Goal: Task Accomplishment & Management: Manage account settings

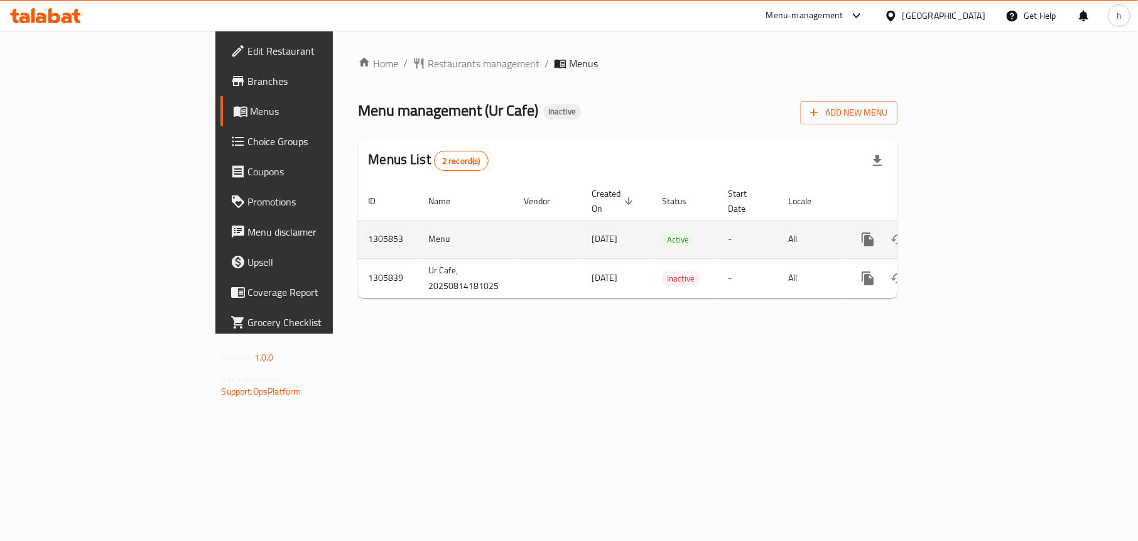
click at [966, 232] on icon "enhanced table" at bounding box center [958, 239] width 15 height 15
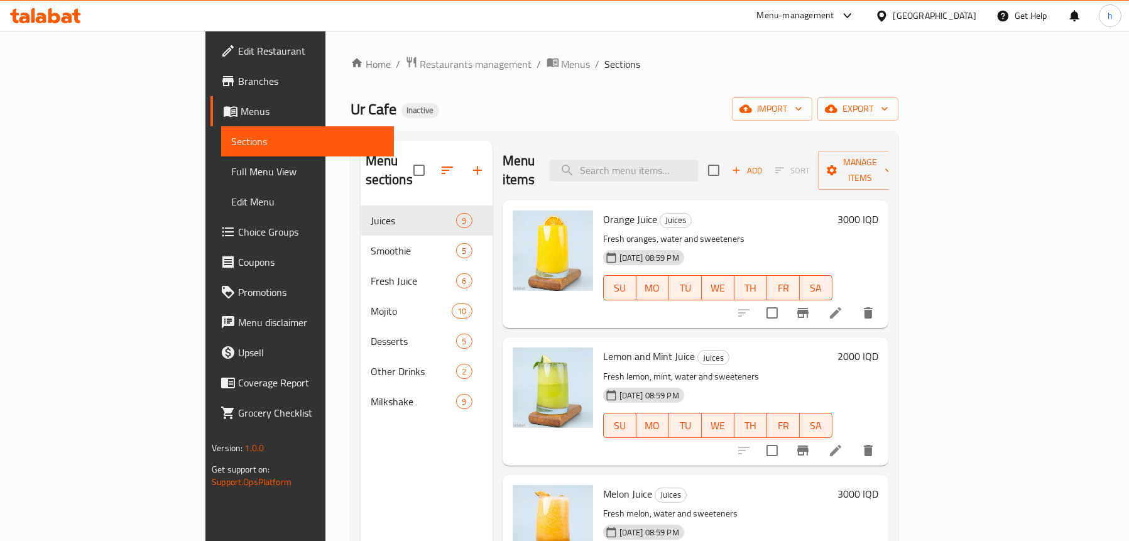
scroll to position [63, 0]
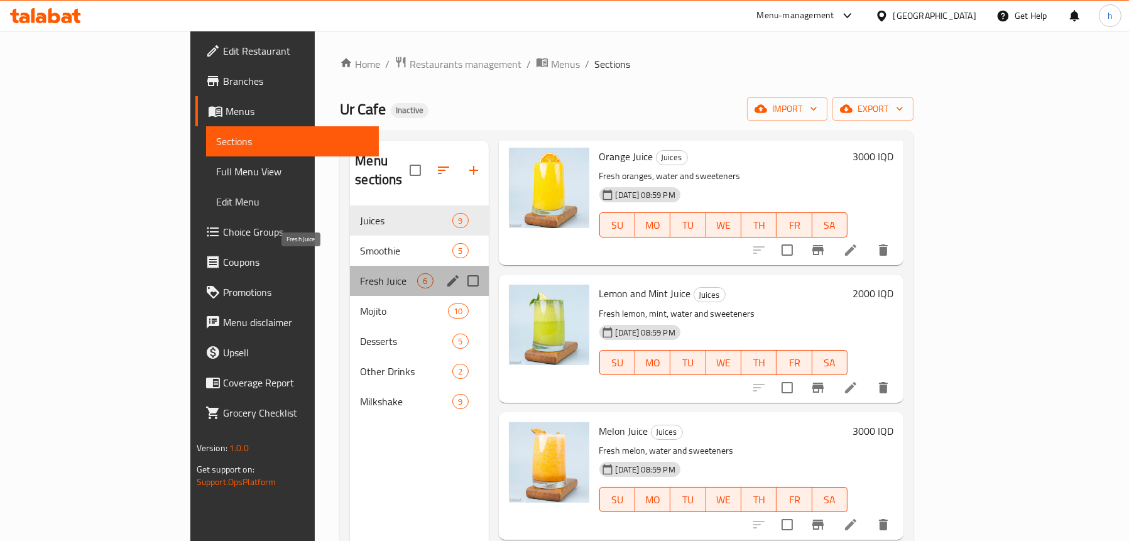
click at [360, 273] on span "Fresh Juice" at bounding box center [388, 280] width 57 height 15
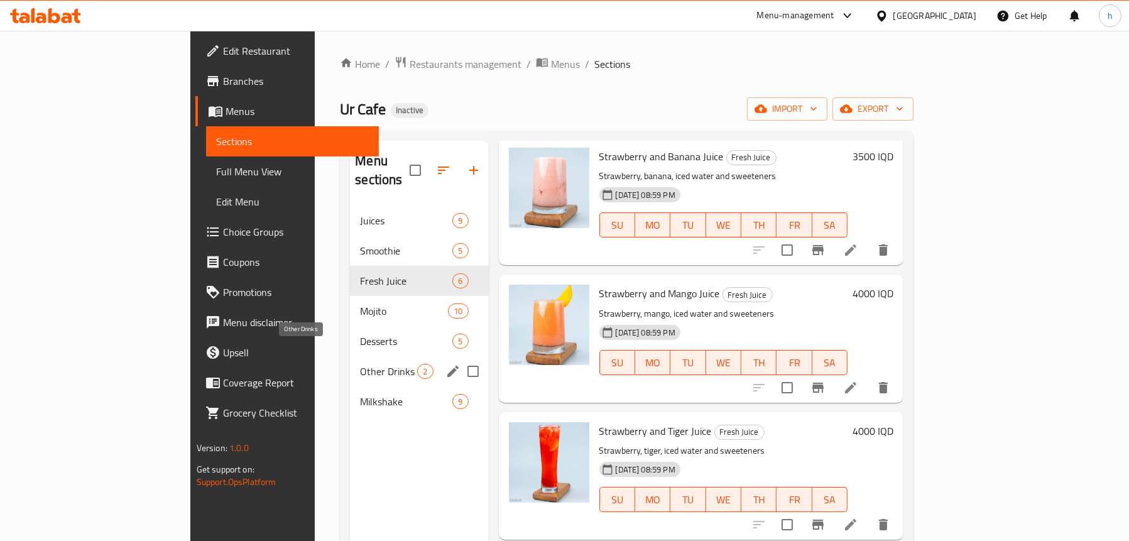
click at [360, 364] on span "Other Drinks" at bounding box center [388, 371] width 57 height 15
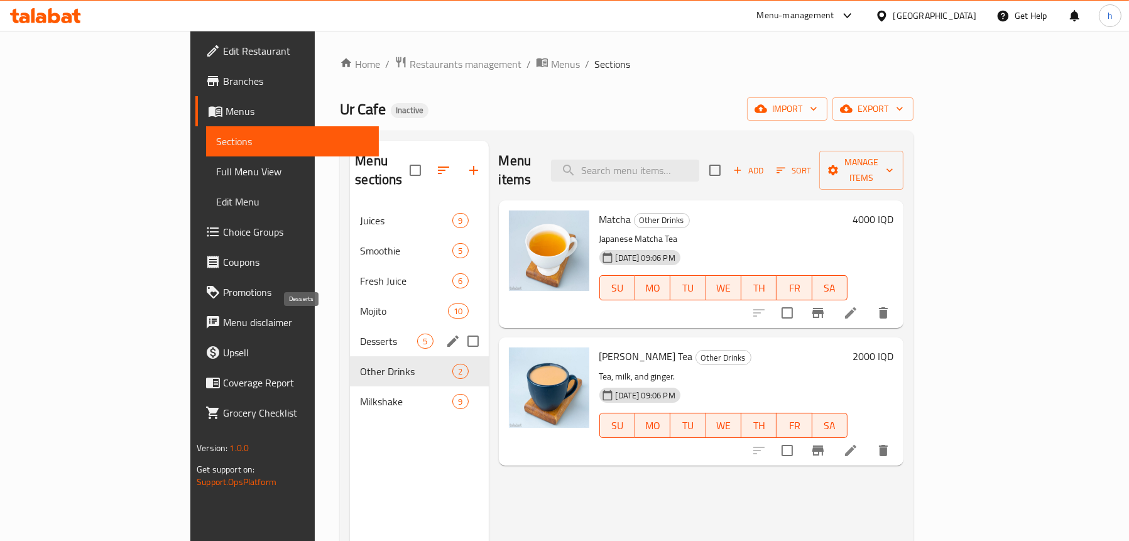
click at [360, 334] on span "Desserts" at bounding box center [388, 341] width 57 height 15
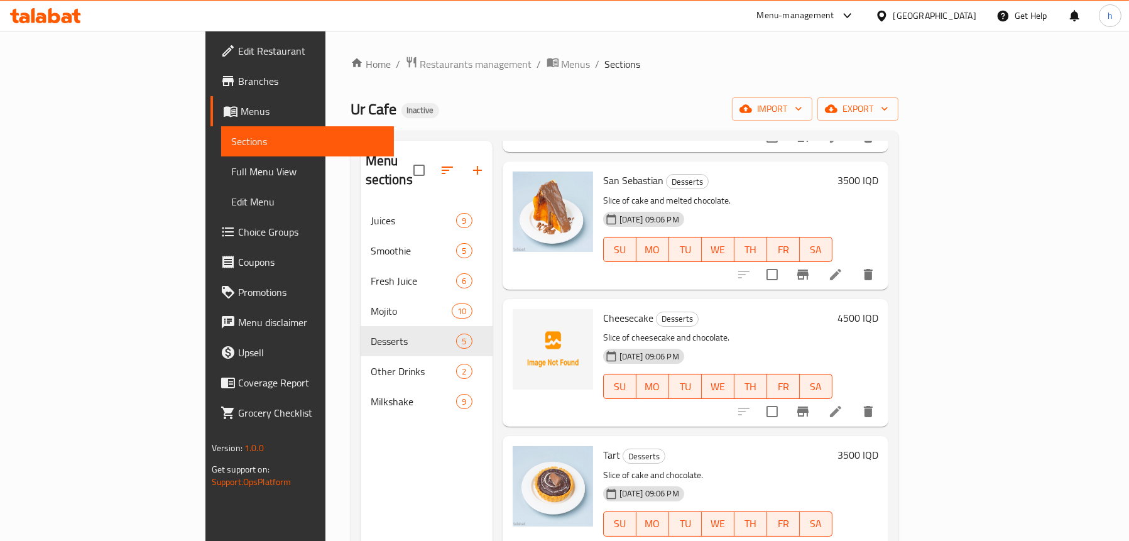
click at [231, 144] on span "Sections" at bounding box center [307, 141] width 153 height 15
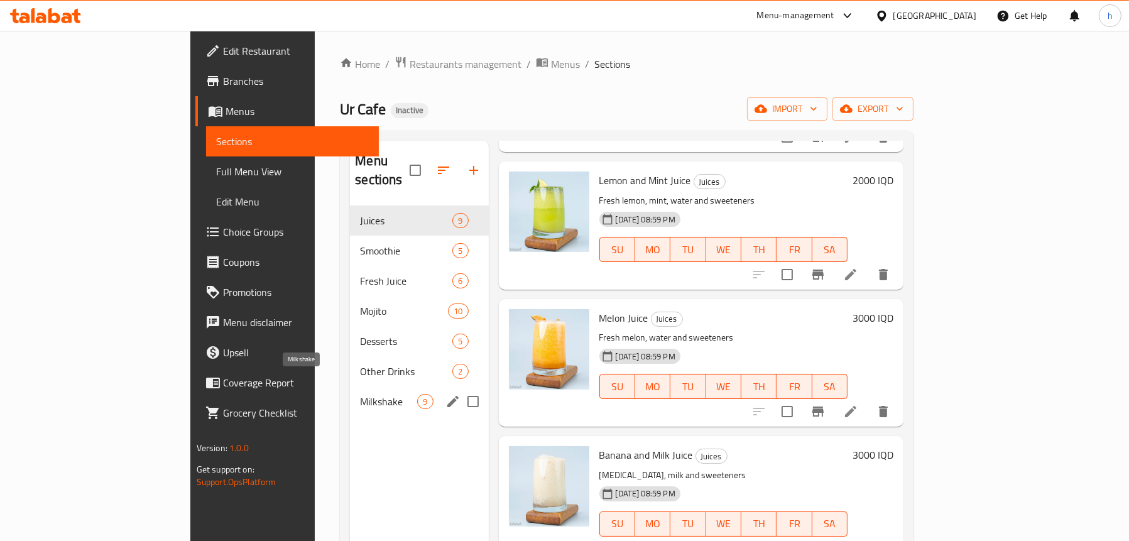
click at [360, 394] on span "Milkshake" at bounding box center [388, 401] width 57 height 15
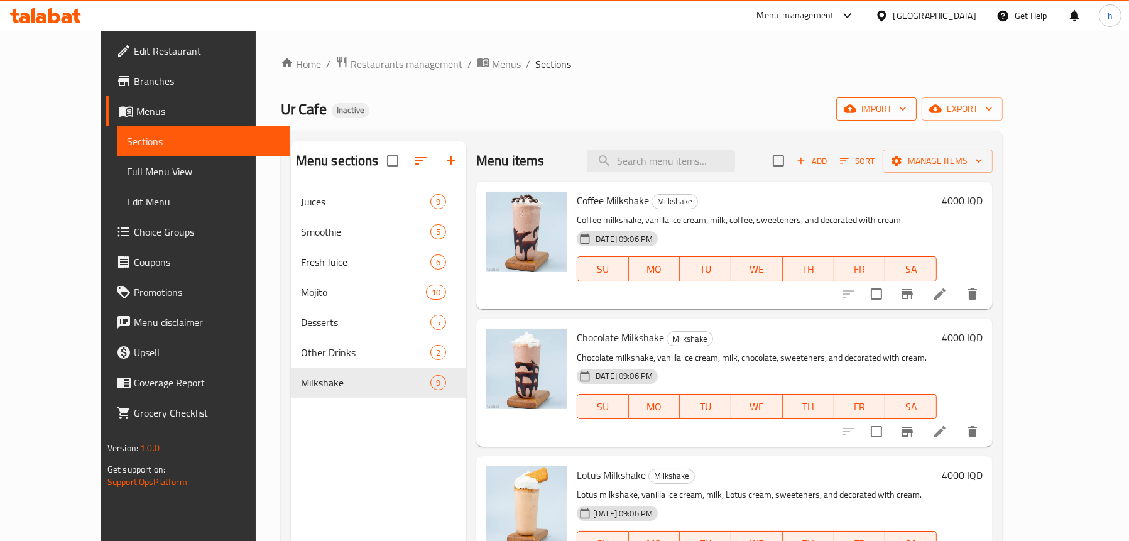
click at [856, 107] on icon "button" at bounding box center [850, 109] width 13 height 8
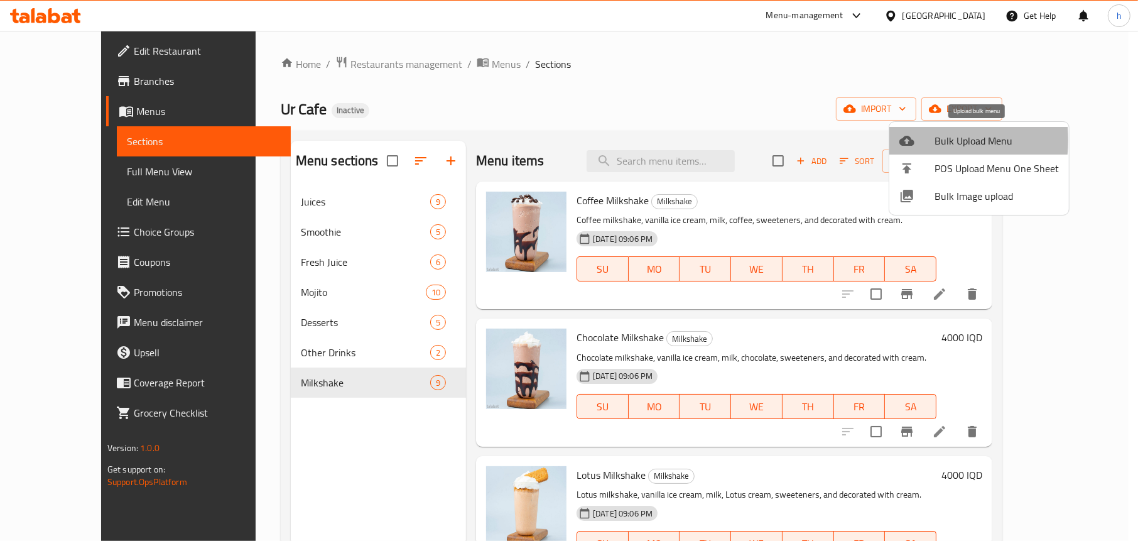
click at [901, 140] on icon at bounding box center [907, 141] width 15 height 10
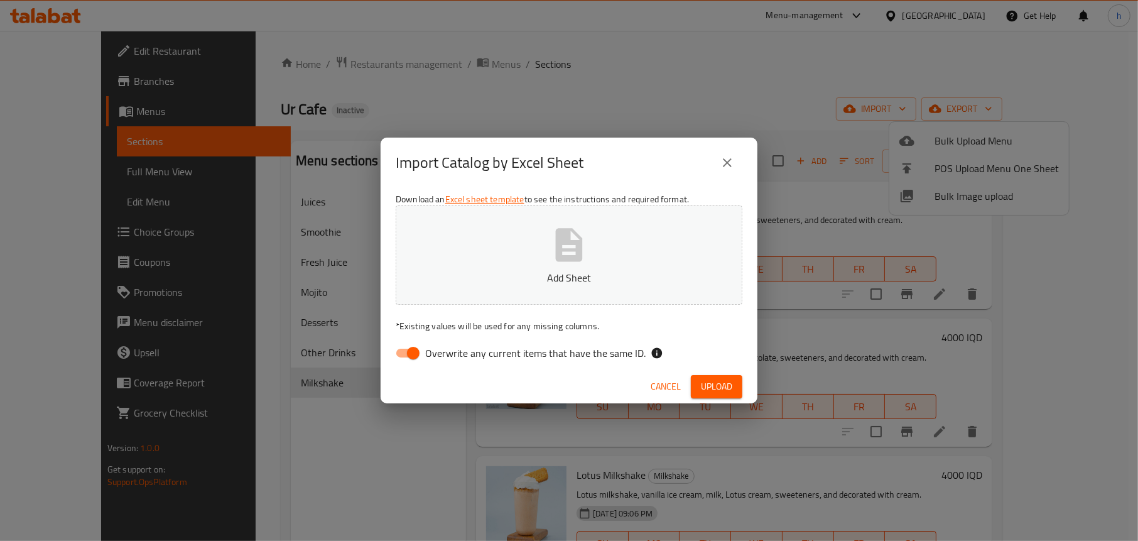
click at [412, 352] on input "Overwrite any current items that have the same ID." at bounding box center [414, 353] width 72 height 24
checkbox input "false"
click at [546, 264] on button "Add Sheet" at bounding box center [569, 254] width 347 height 99
click at [705, 384] on span "Upload" at bounding box center [716, 387] width 31 height 16
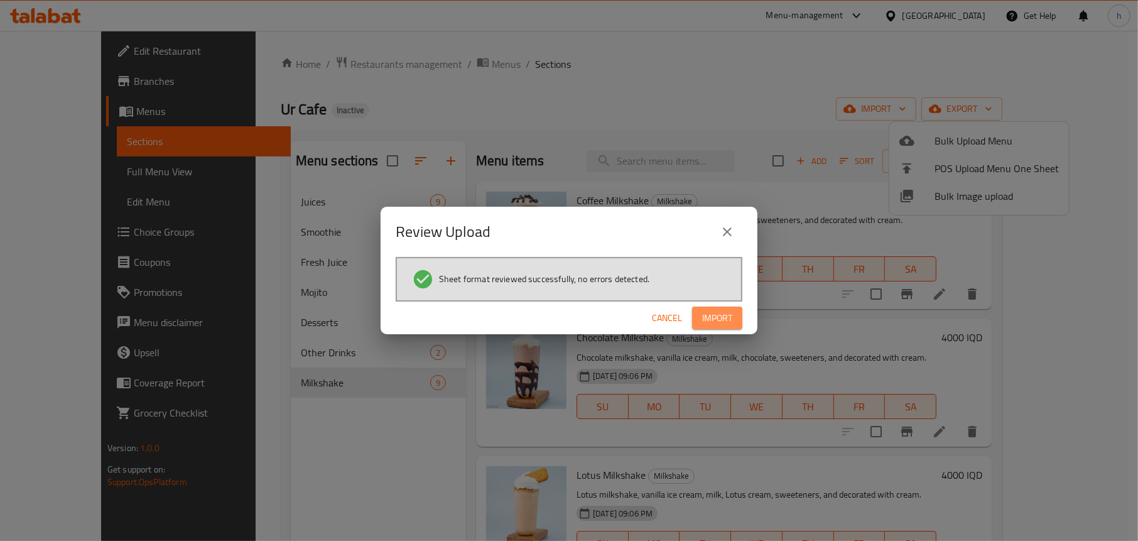
click at [734, 322] on button "Import" at bounding box center [717, 318] width 50 height 23
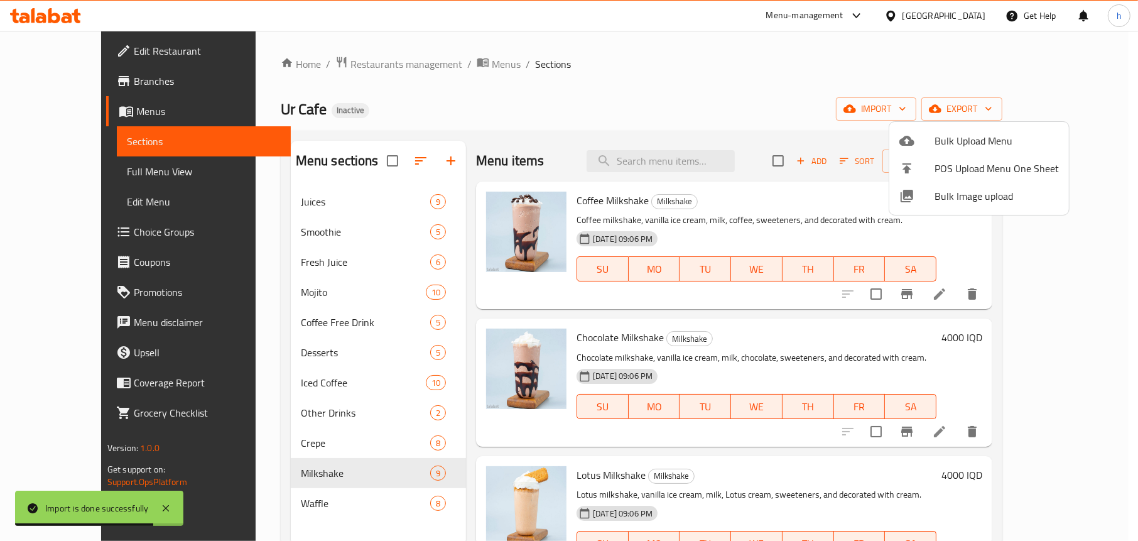
click at [366, 117] on div at bounding box center [569, 270] width 1138 height 541
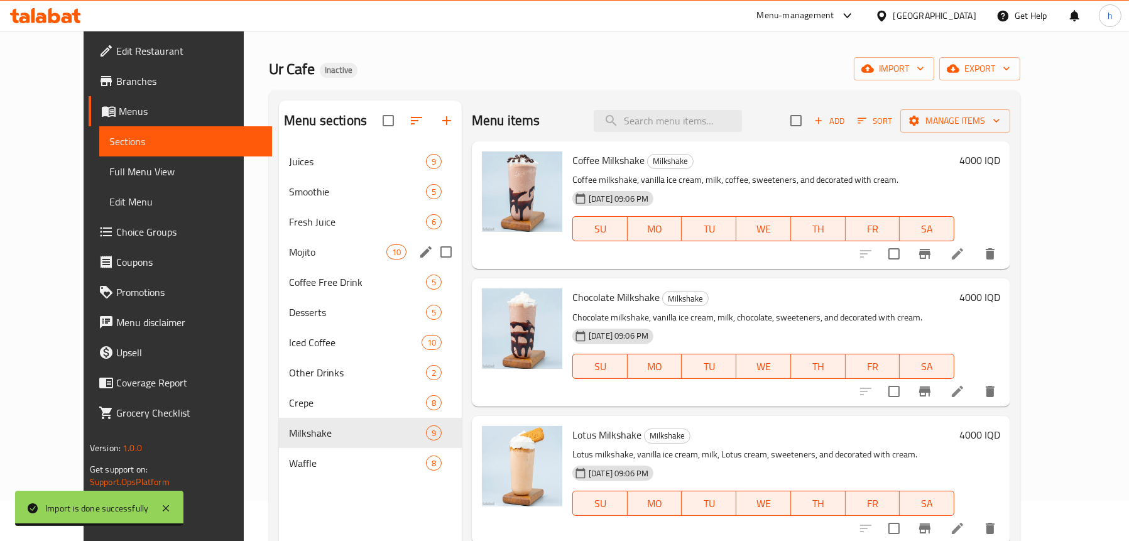
scroll to position [63, 0]
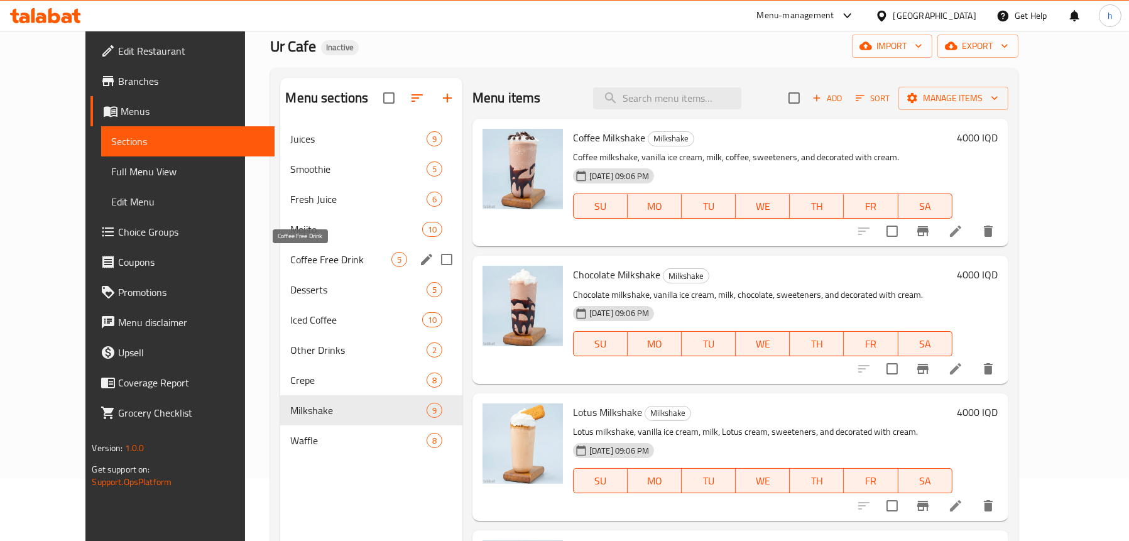
click at [291, 258] on span "Coffee Free Drink" at bounding box center [340, 259] width 101 height 15
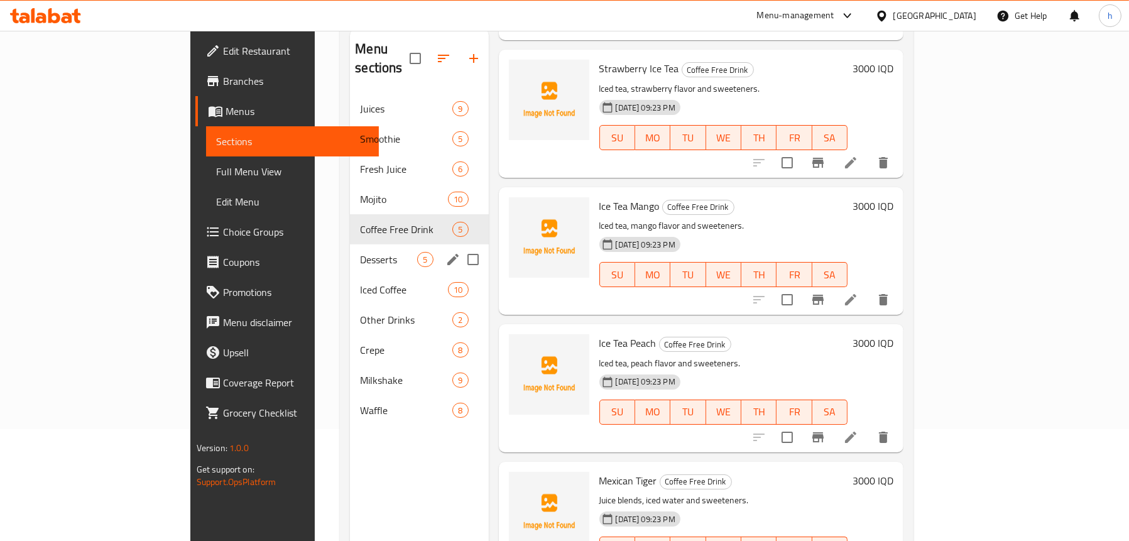
scroll to position [51, 0]
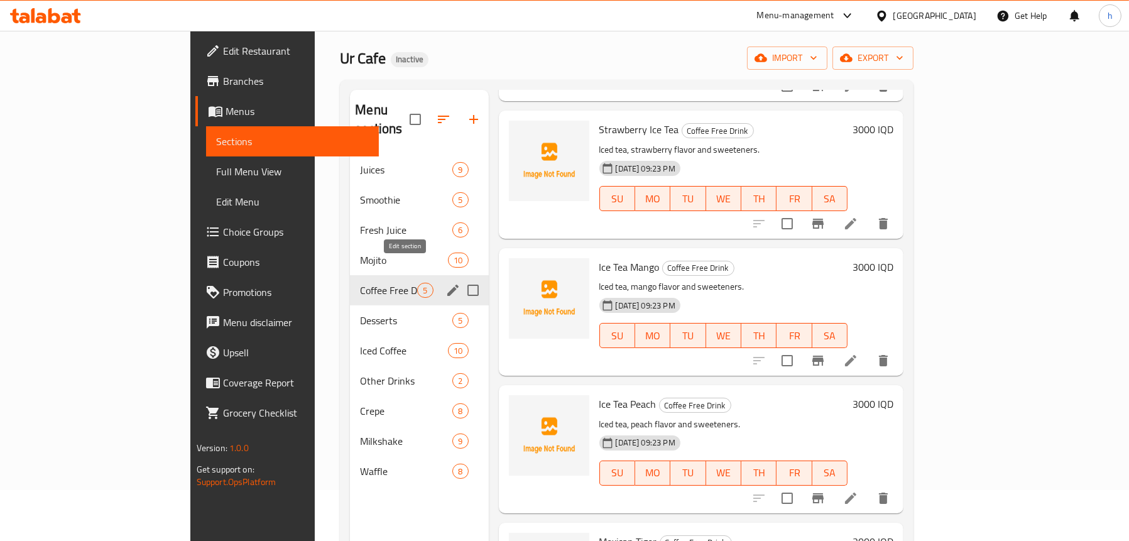
click at [445, 283] on icon "edit" at bounding box center [452, 290] width 15 height 15
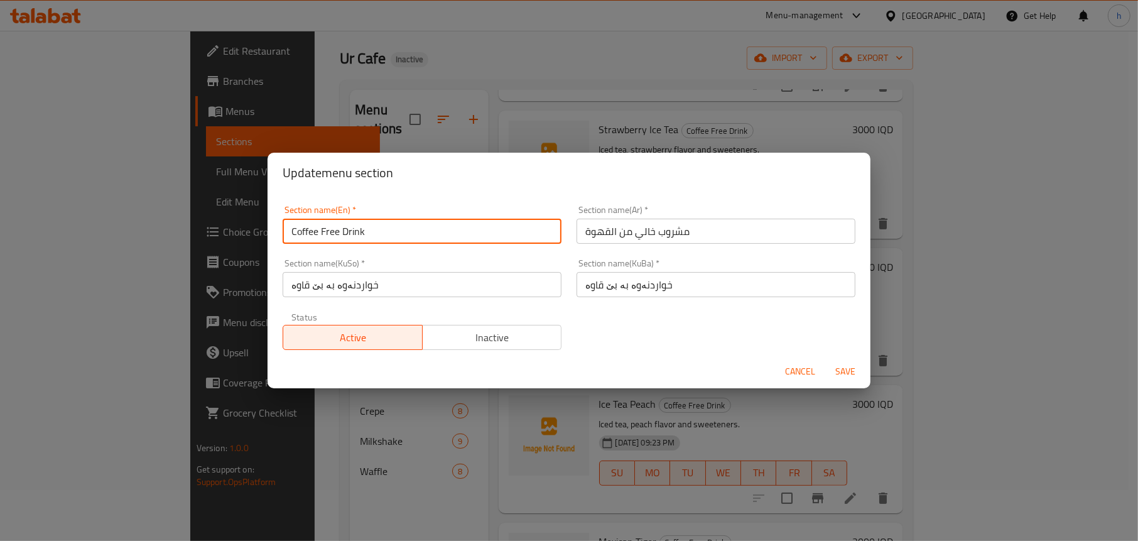
click at [321, 229] on input "Coffee Free Drink" at bounding box center [422, 231] width 279 height 25
type input "Coffee-Free Drink"
click at [841, 368] on span "Save" at bounding box center [845, 372] width 30 height 16
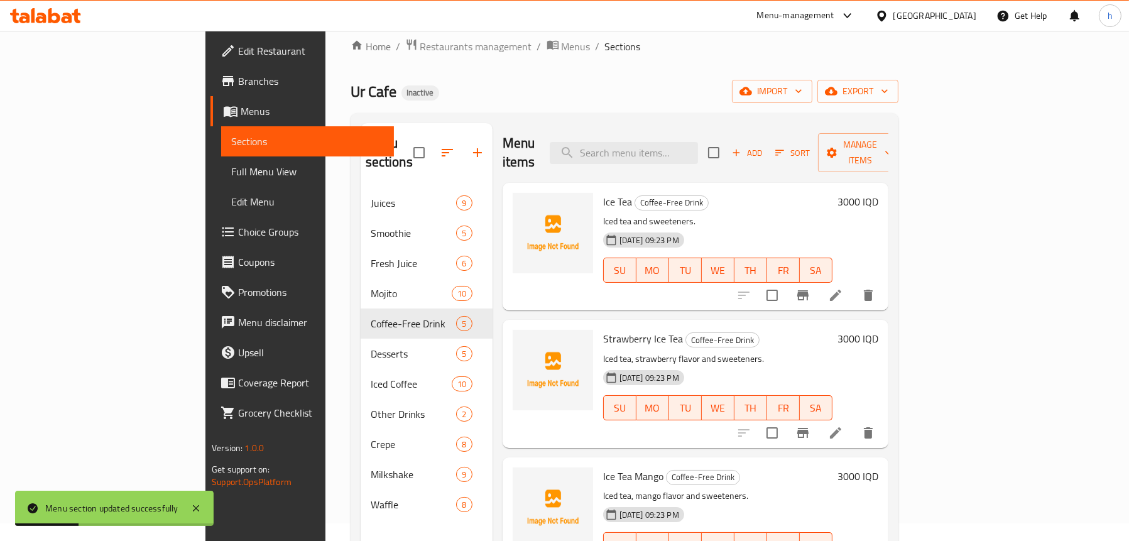
scroll to position [0, 0]
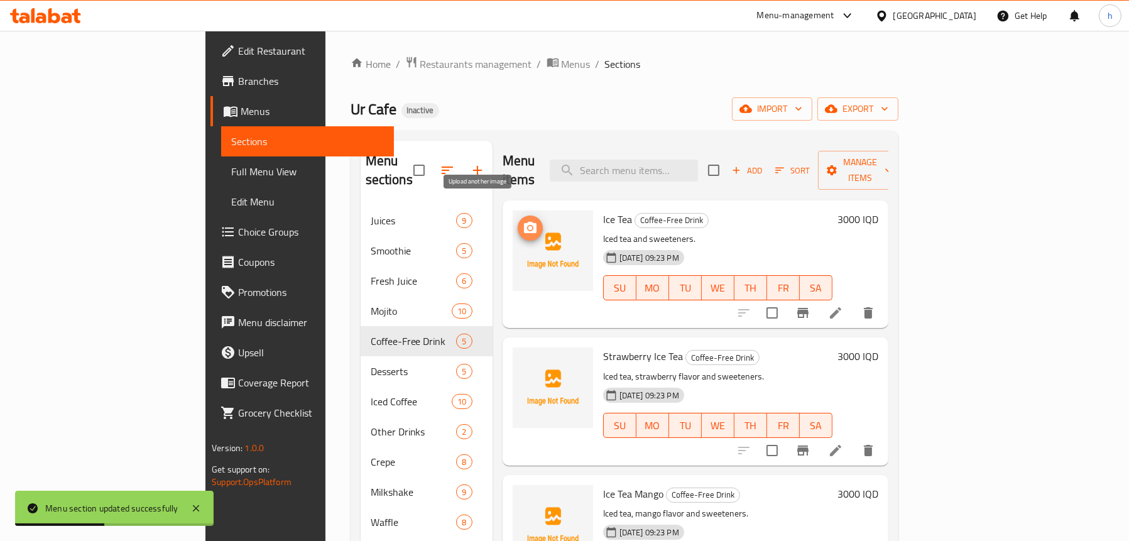
click at [528, 226] on circle "upload picture" at bounding box center [530, 228] width 4 height 4
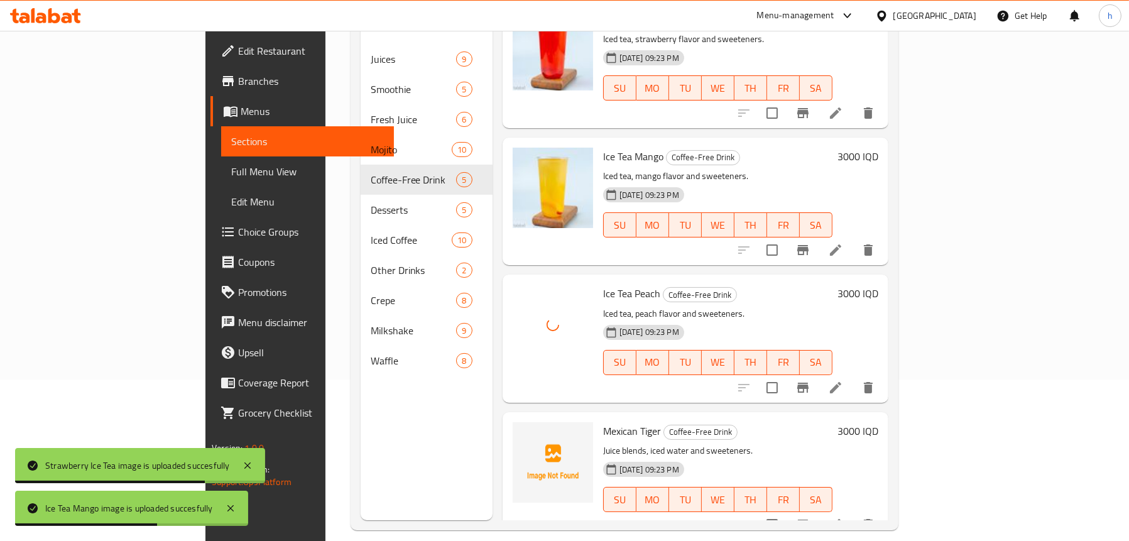
scroll to position [177, 0]
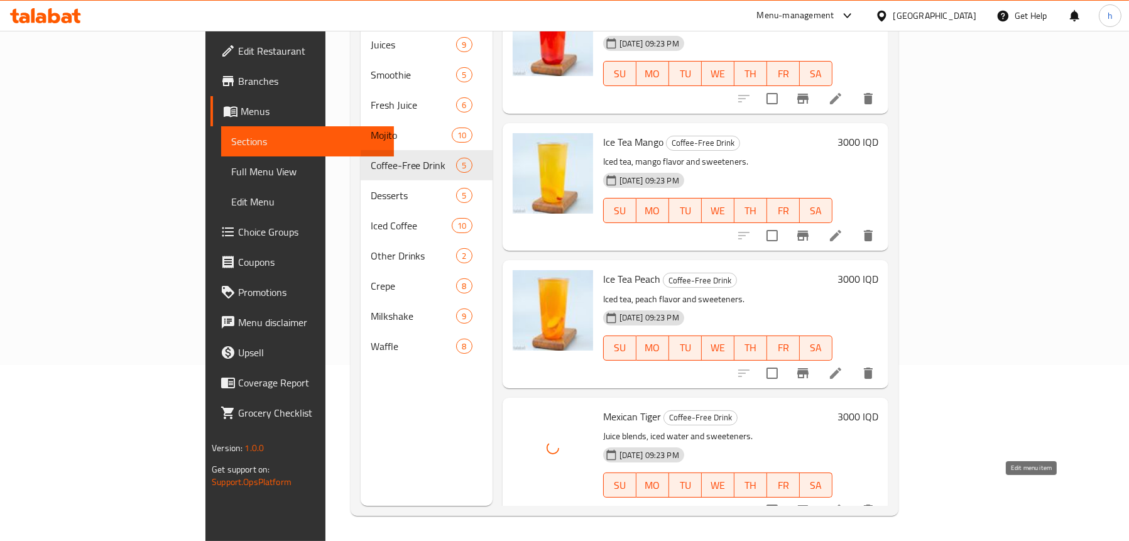
click at [843, 503] on icon at bounding box center [835, 510] width 15 height 15
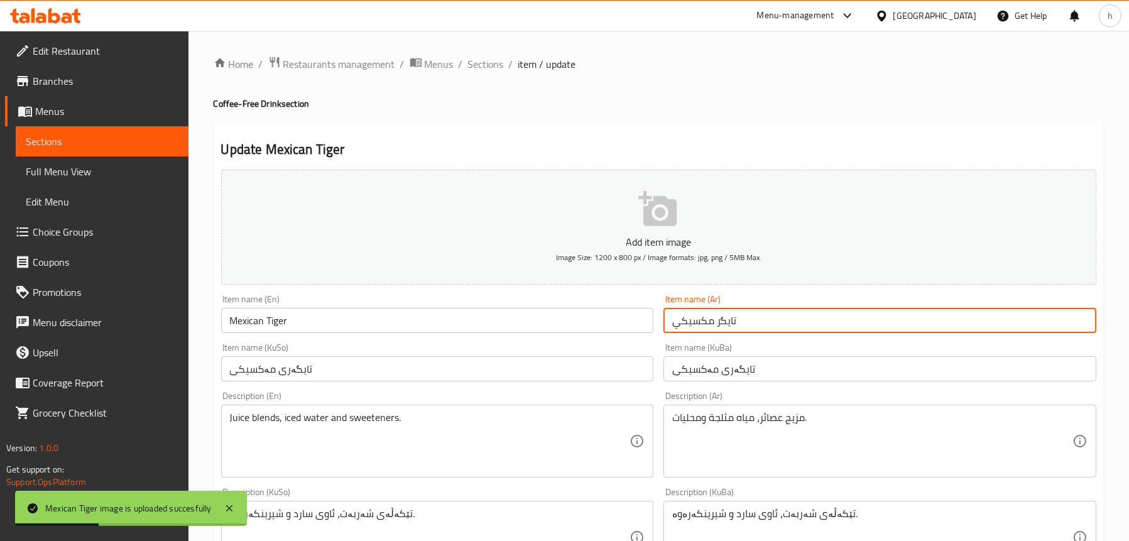
click at [721, 322] on input "تايگر مكسيكي" at bounding box center [879, 320] width 433 height 25
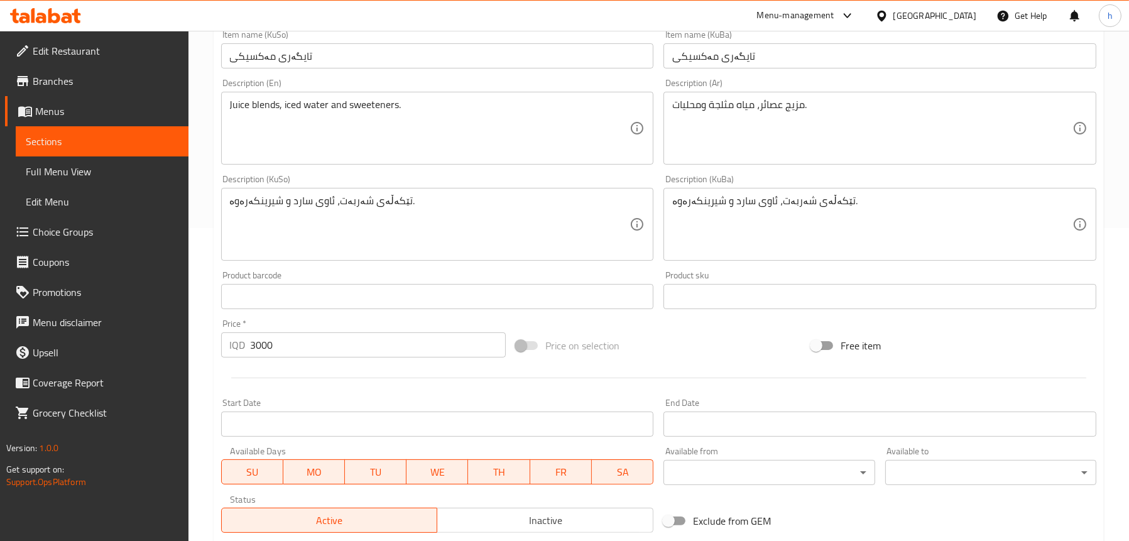
scroll to position [314, 0]
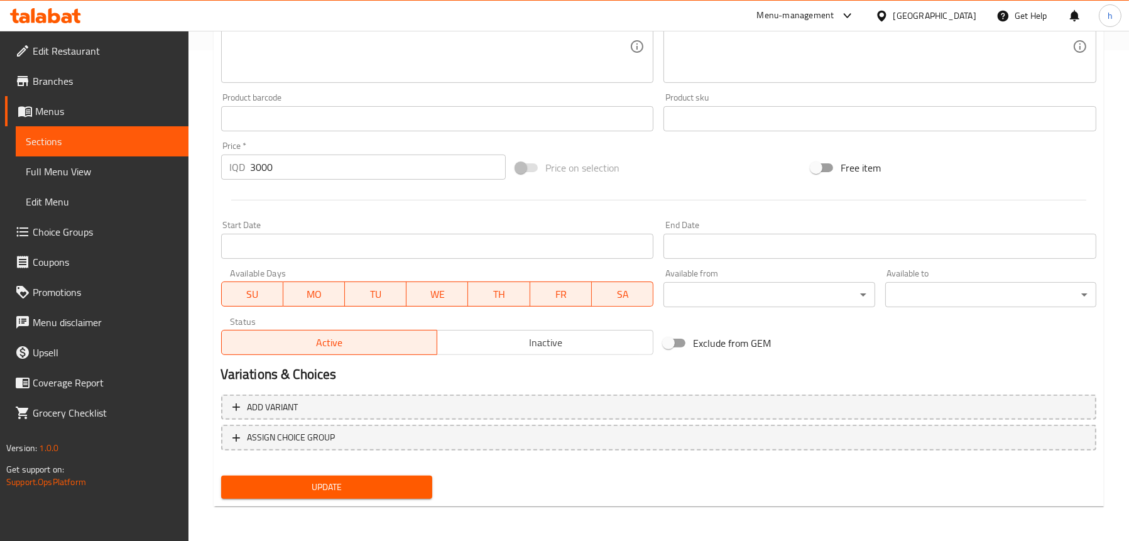
type input "[PERSON_NAME]"
click at [313, 484] on span "Update" at bounding box center [326, 487] width 191 height 16
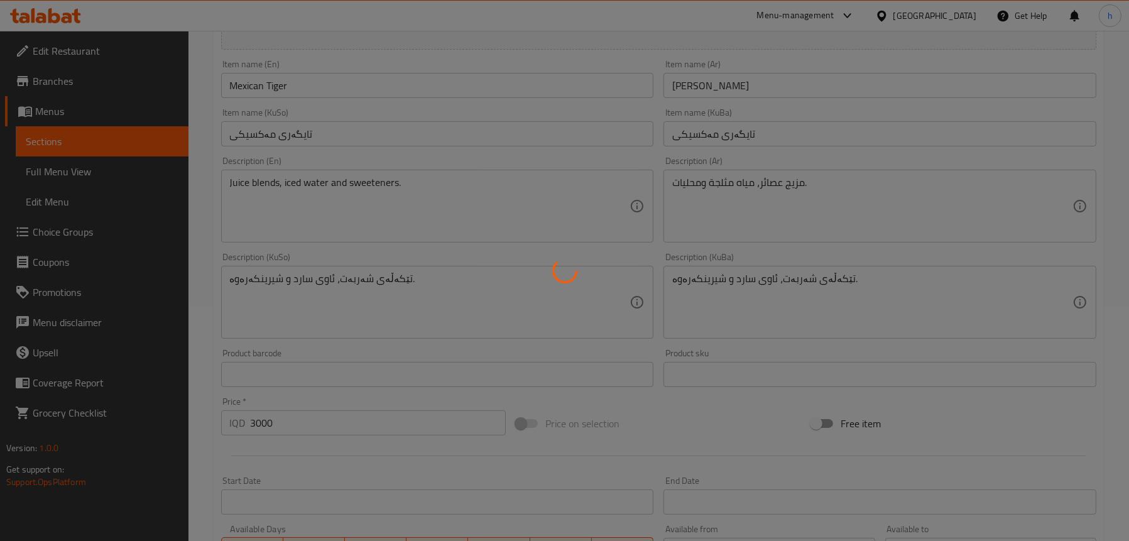
scroll to position [114, 0]
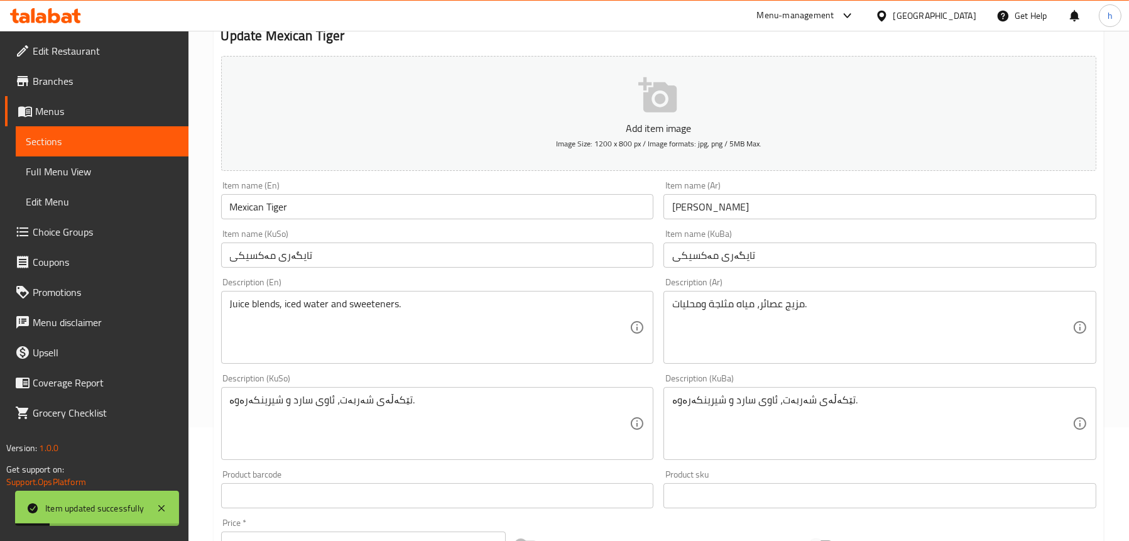
click at [67, 144] on span "Sections" at bounding box center [102, 141] width 153 height 15
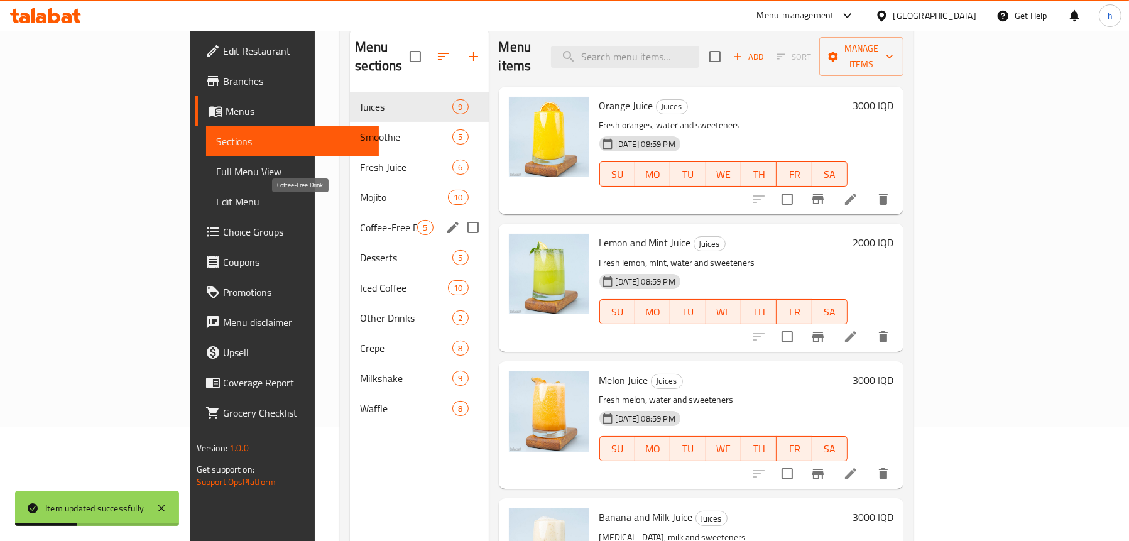
click at [360, 220] on span "Coffee-Free Drink" at bounding box center [388, 227] width 57 height 15
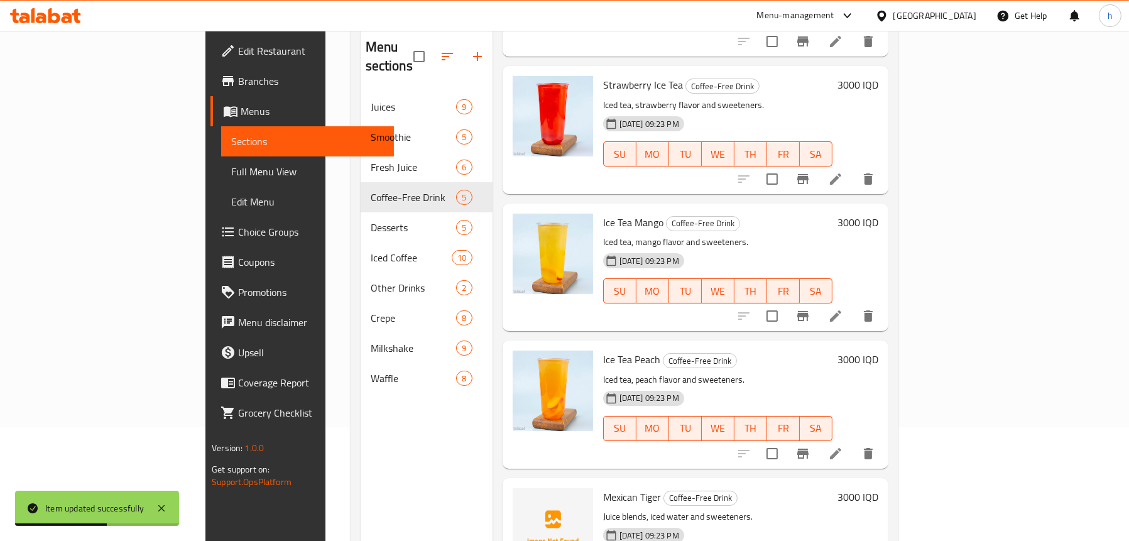
scroll to position [176, 0]
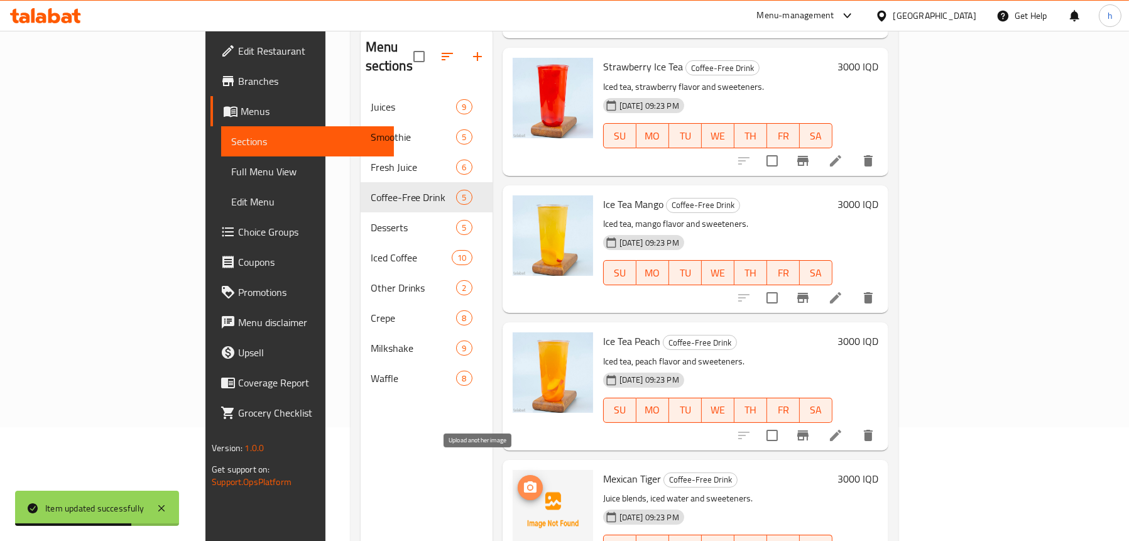
click at [518, 475] on button "upload picture" at bounding box center [530, 487] width 25 height 25
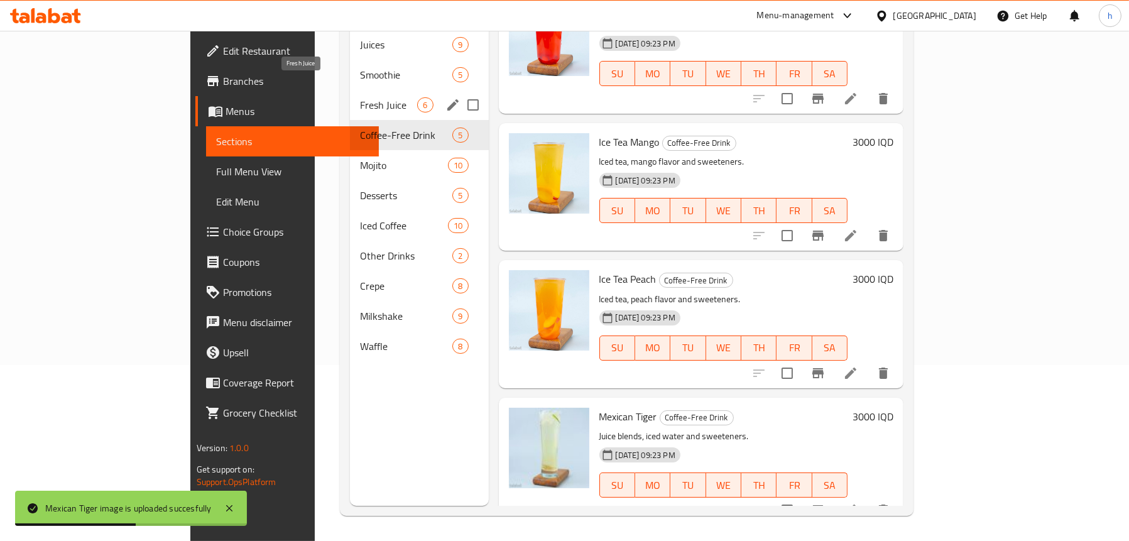
scroll to position [114, 0]
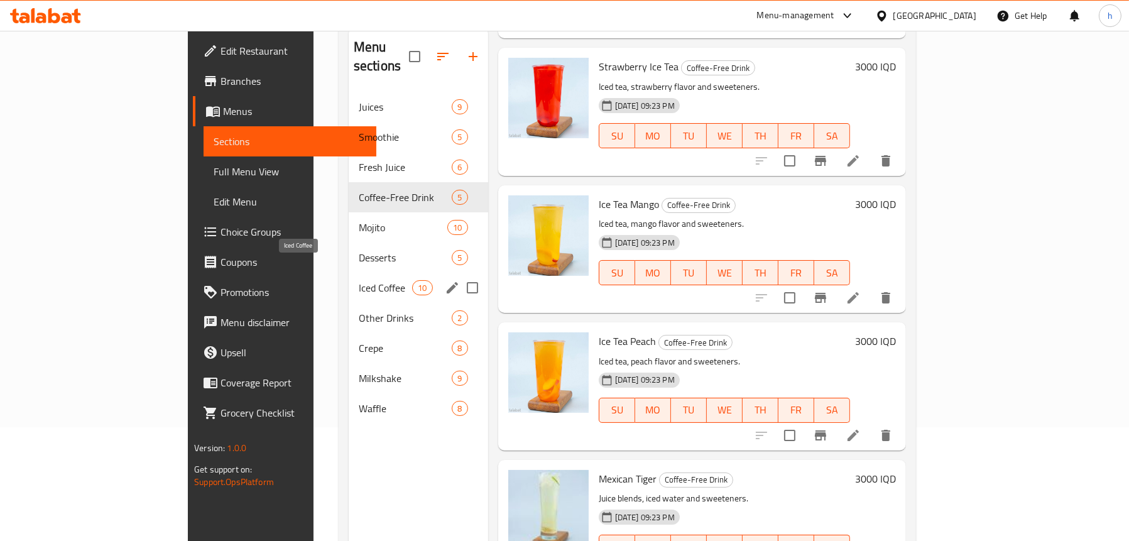
click at [359, 280] on span "Iced Coffee" at bounding box center [385, 287] width 53 height 15
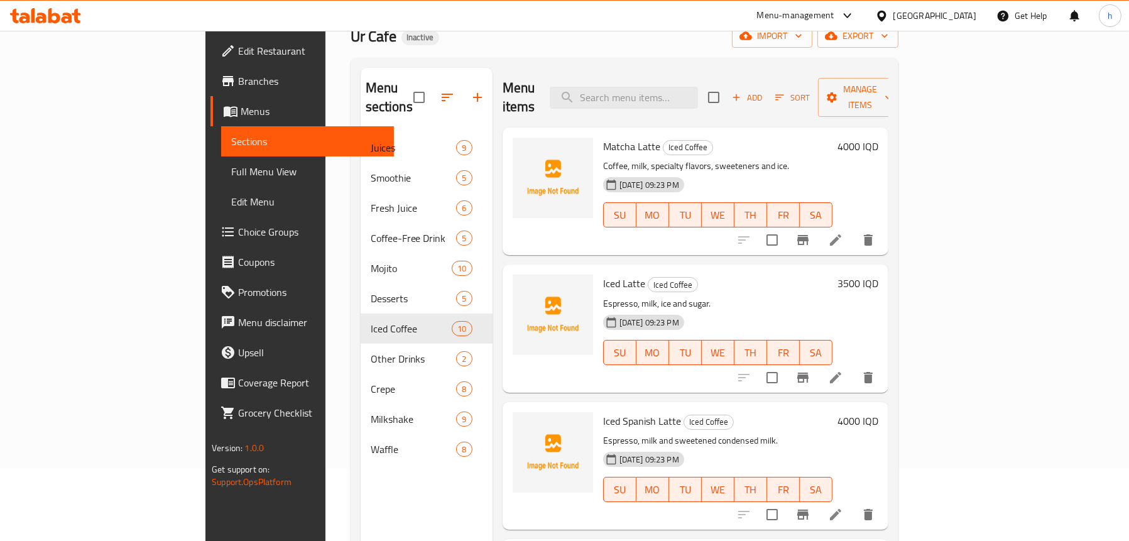
scroll to position [51, 0]
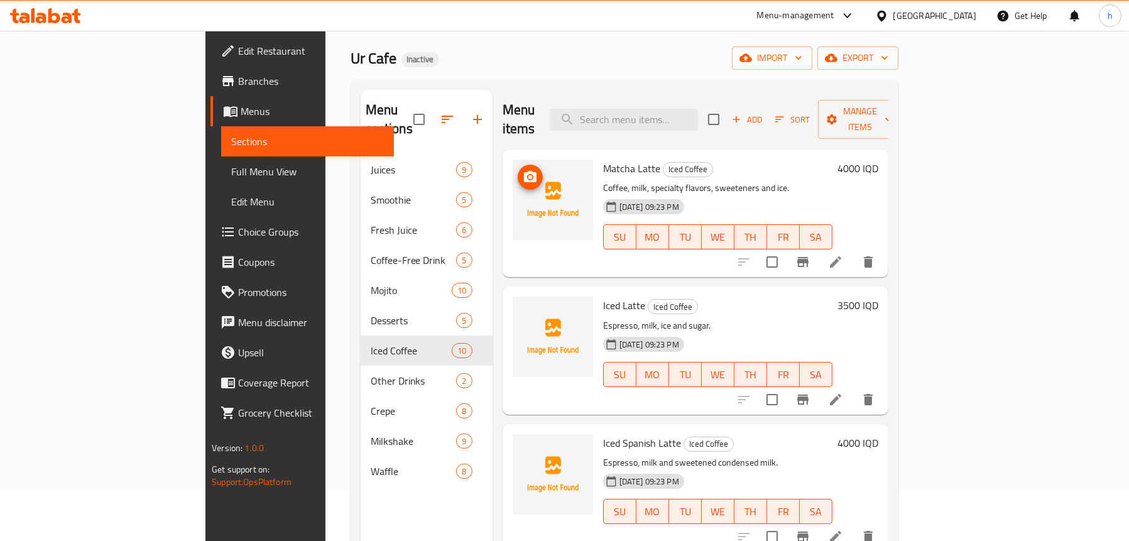
click at [518, 170] on span "upload picture" at bounding box center [530, 177] width 25 height 15
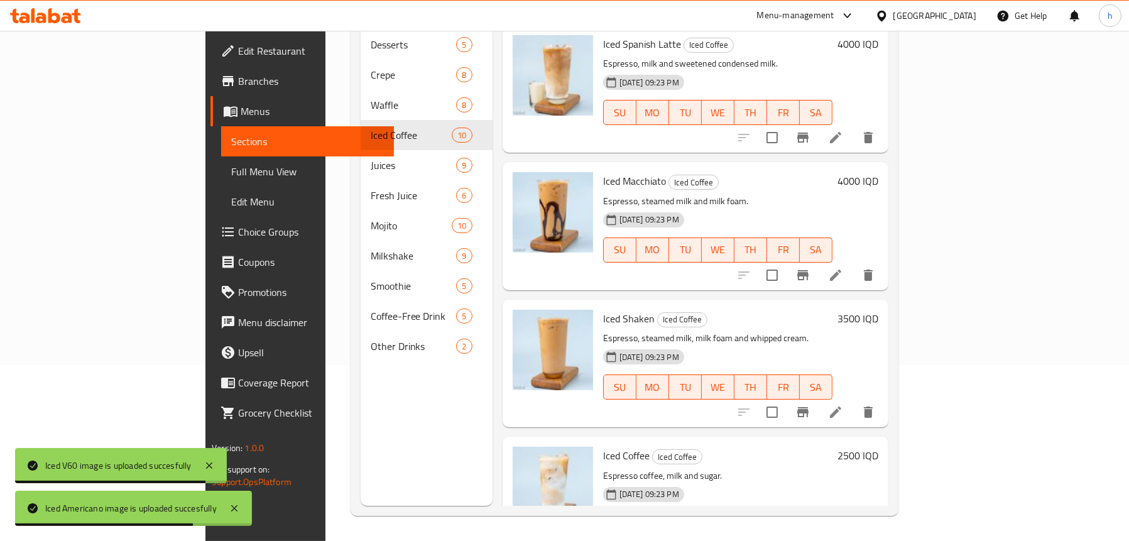
scroll to position [297, 0]
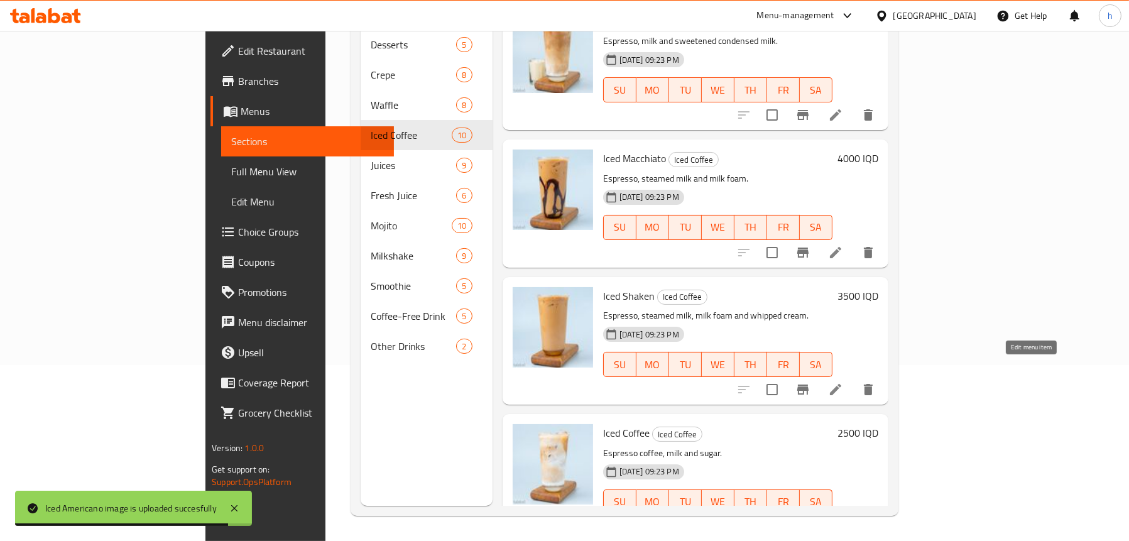
click at [843, 382] on icon at bounding box center [835, 389] width 15 height 15
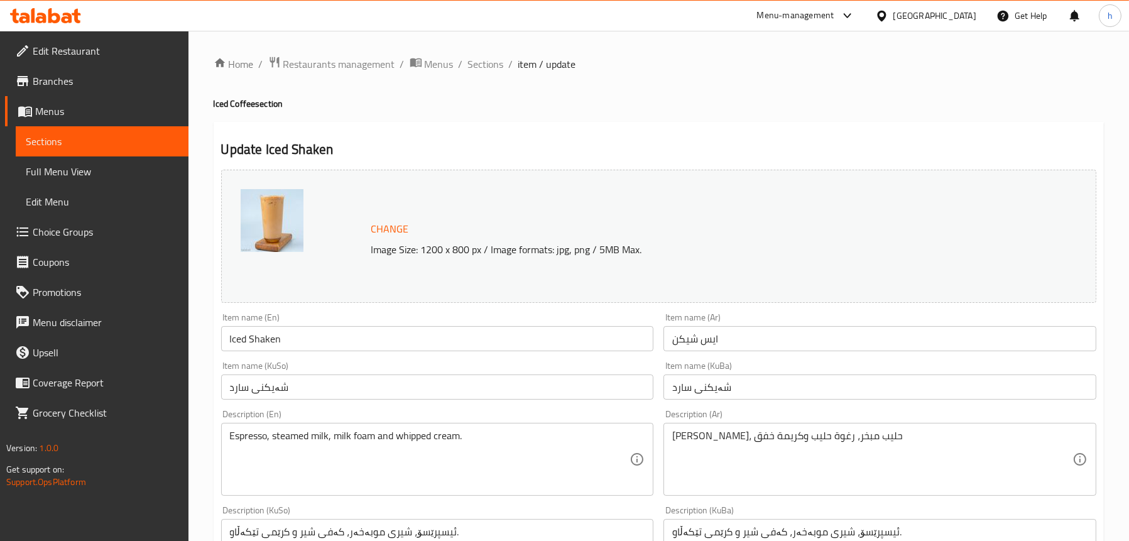
click at [45, 134] on span "Sections" at bounding box center [102, 141] width 153 height 15
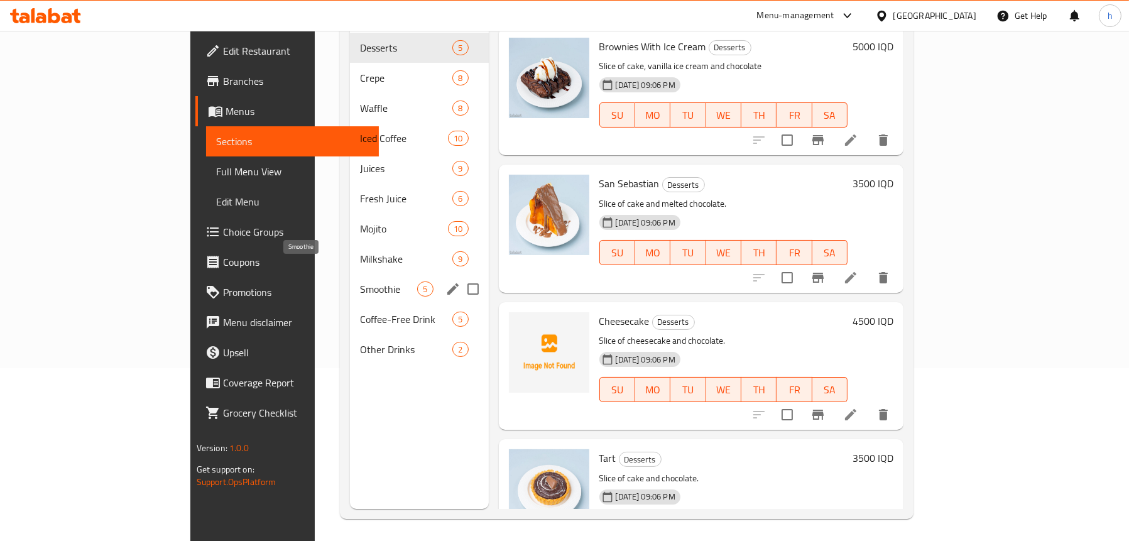
scroll to position [177, 0]
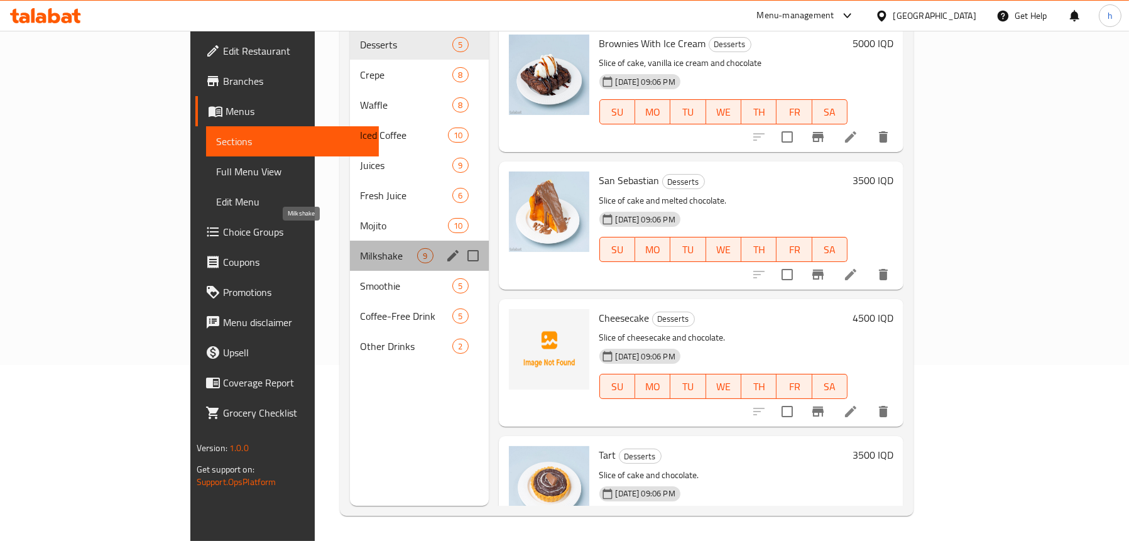
click at [360, 248] on span "Milkshake" at bounding box center [388, 255] width 57 height 15
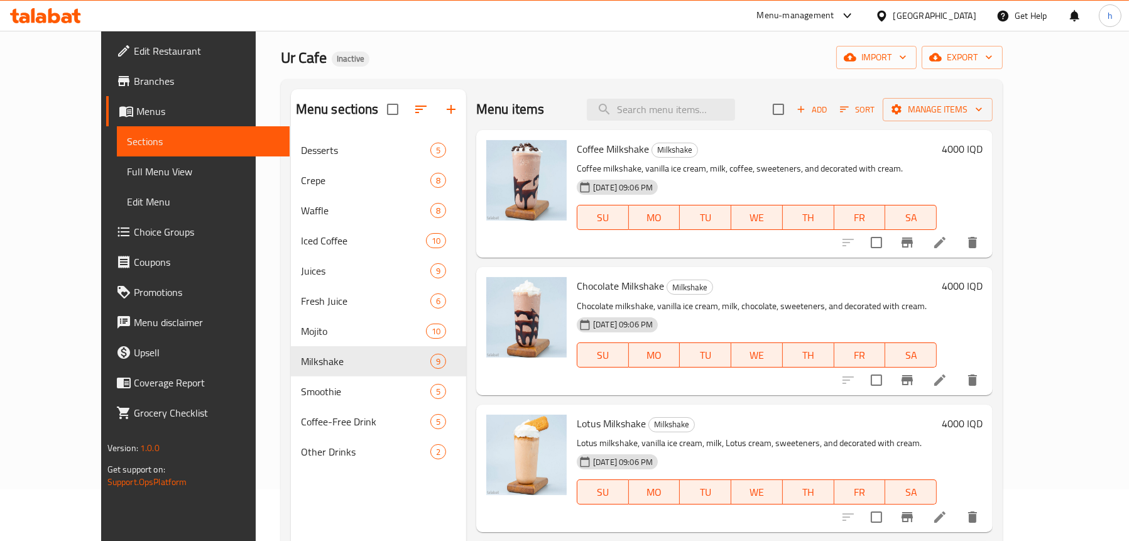
scroll to position [51, 0]
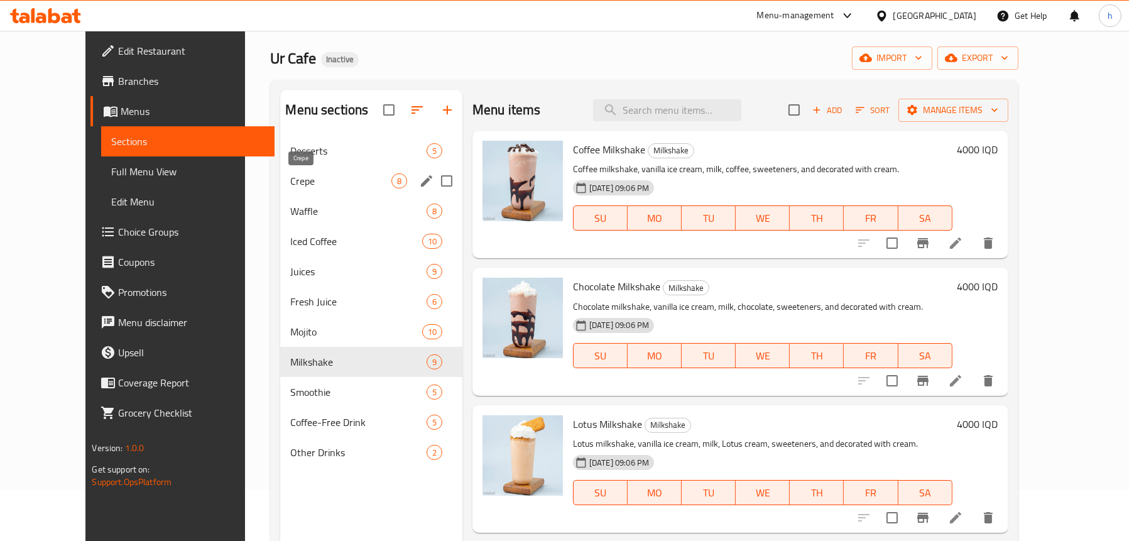
click at [290, 184] on span "Crepe" at bounding box center [340, 180] width 101 height 15
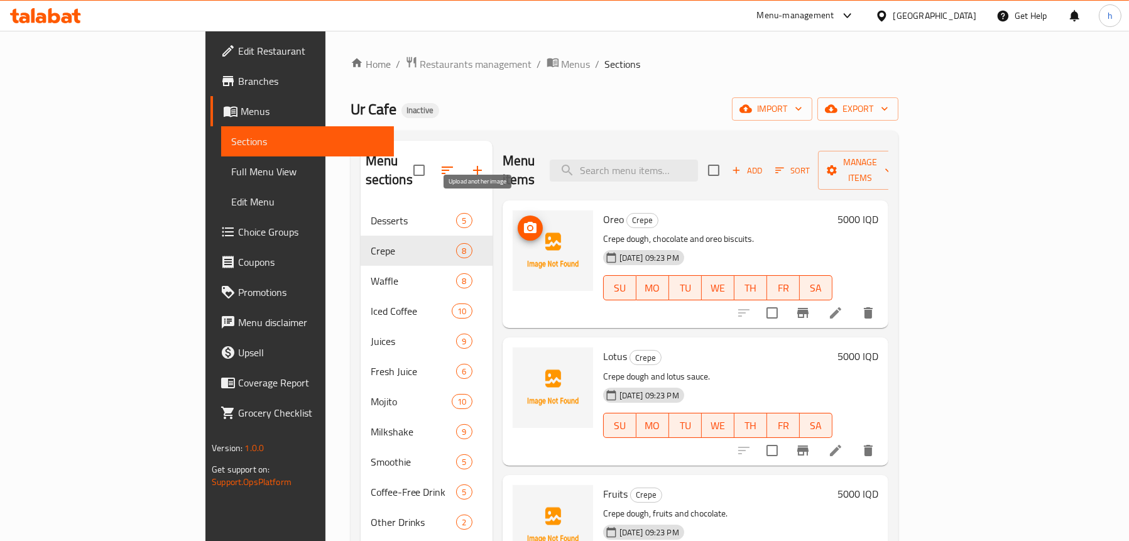
click at [518, 221] on span "upload picture" at bounding box center [530, 228] width 25 height 15
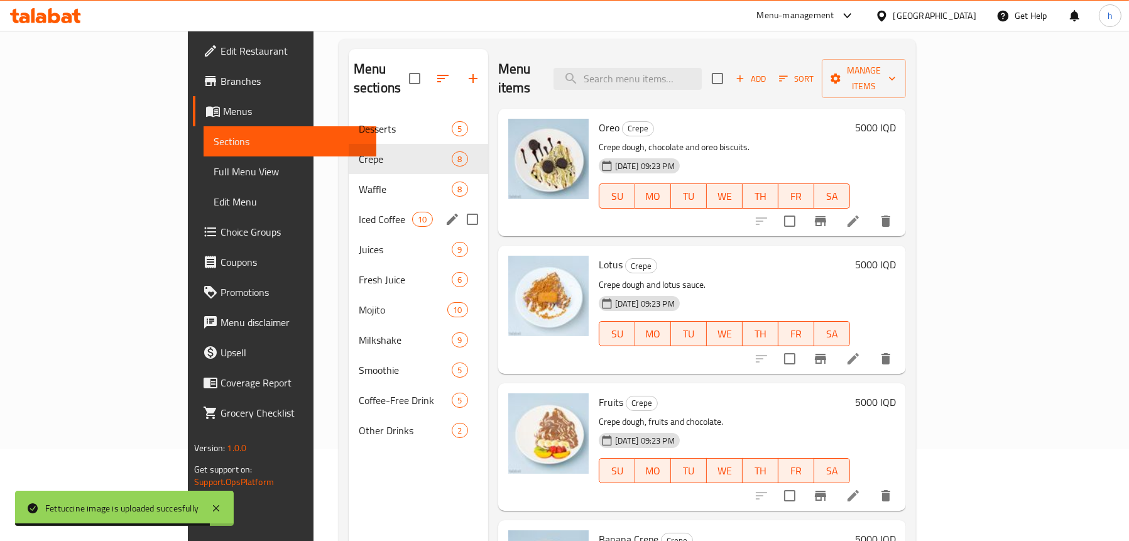
scroll to position [126, 0]
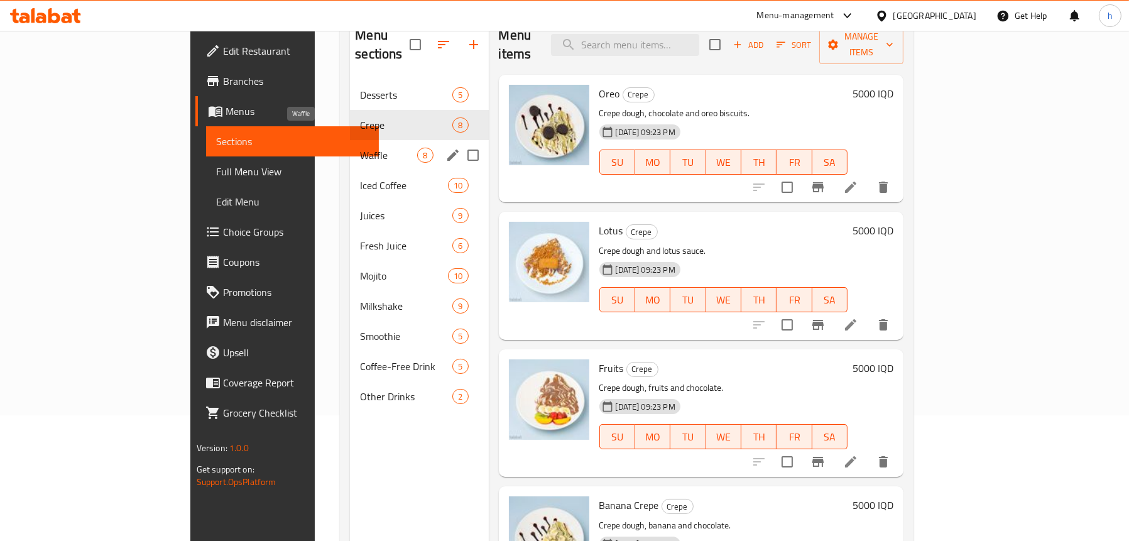
click at [360, 148] on span "Waffle" at bounding box center [388, 155] width 57 height 15
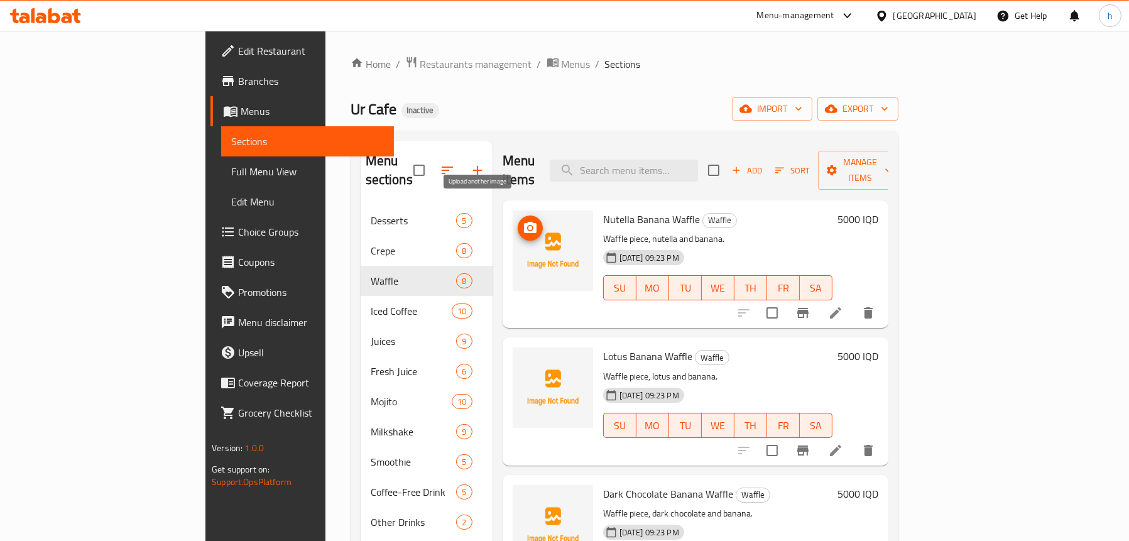
click at [518, 221] on span "upload picture" at bounding box center [530, 228] width 25 height 15
click at [524, 222] on icon "upload picture" at bounding box center [530, 227] width 13 height 11
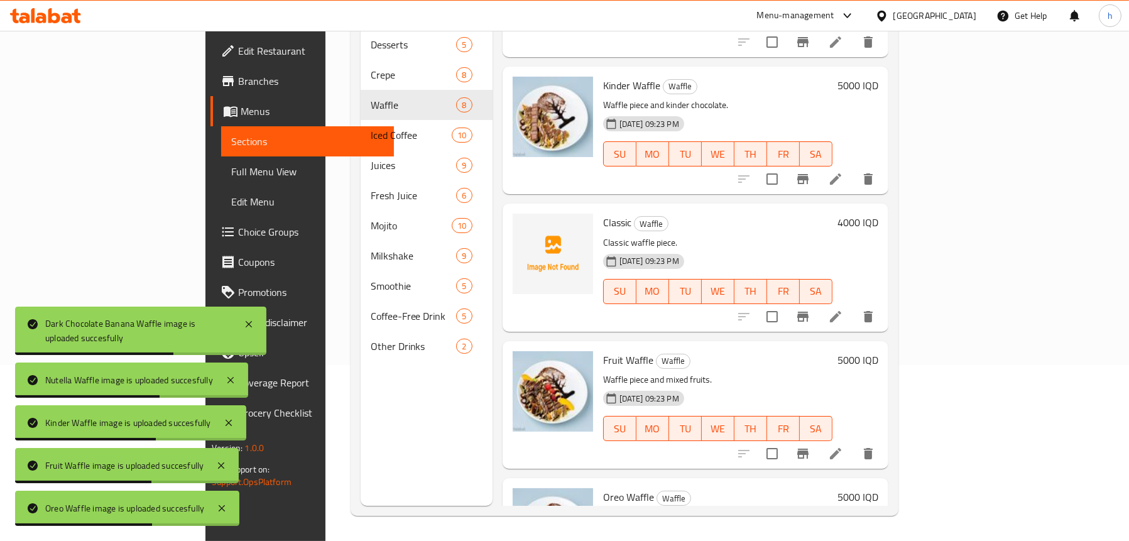
scroll to position [399, 0]
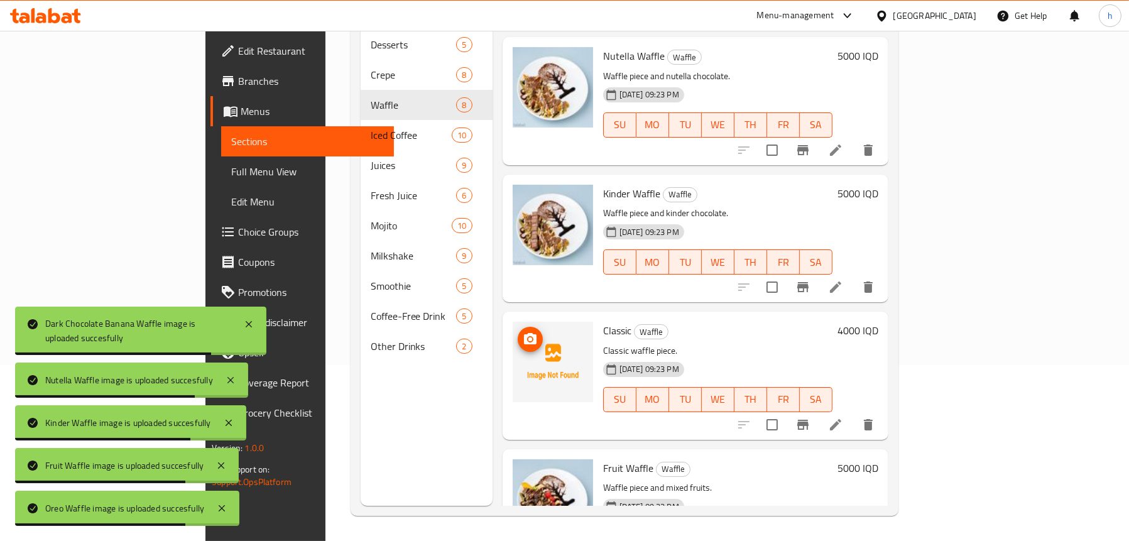
click at [524, 333] on icon "upload picture" at bounding box center [530, 338] width 13 height 11
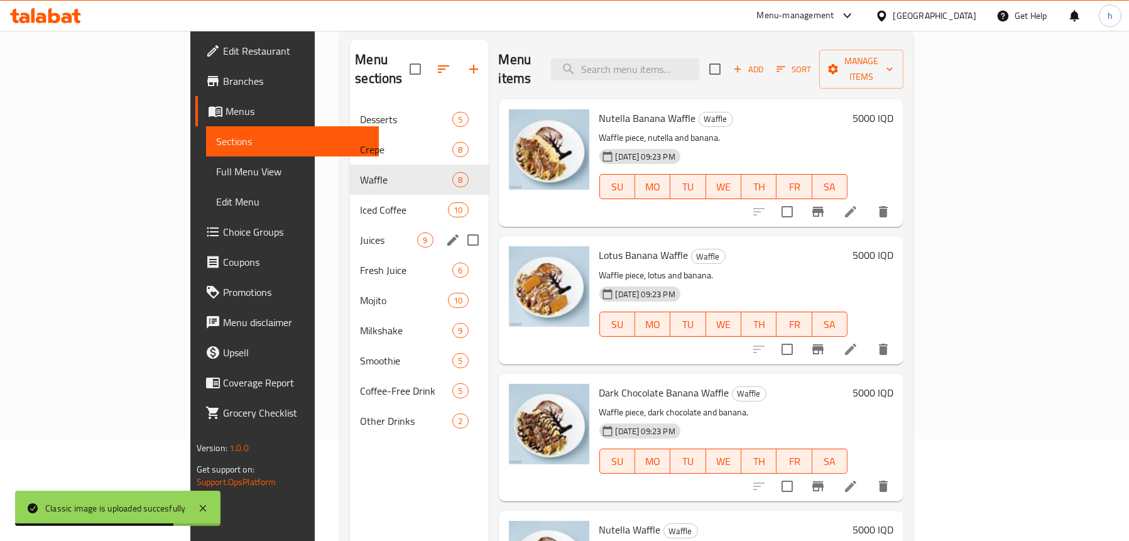
scroll to position [0, 0]
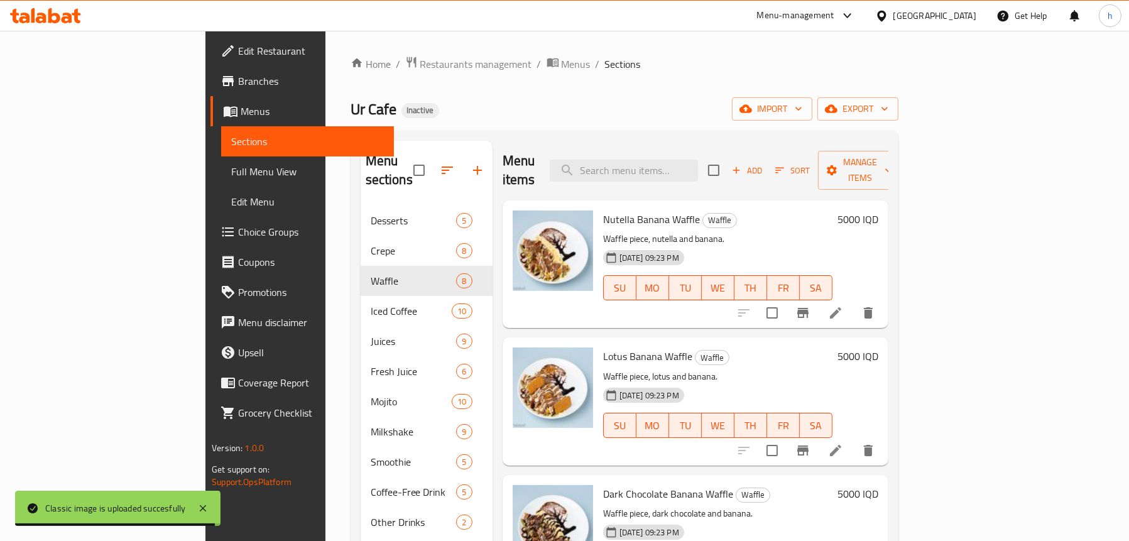
click at [231, 175] on span "Full Menu View" at bounding box center [307, 171] width 153 height 15
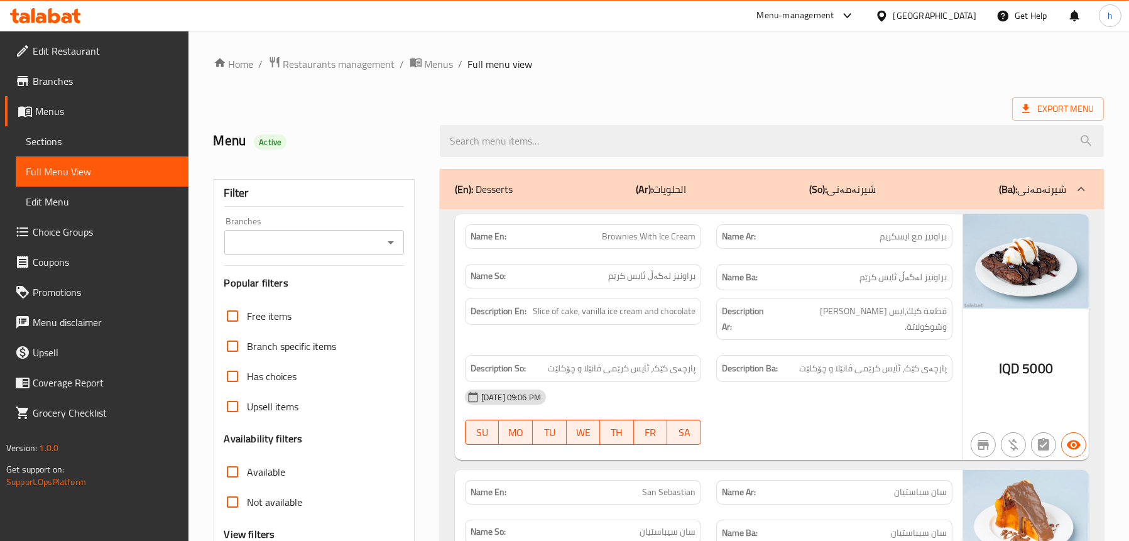
click at [386, 244] on icon "Open" at bounding box center [390, 242] width 15 height 15
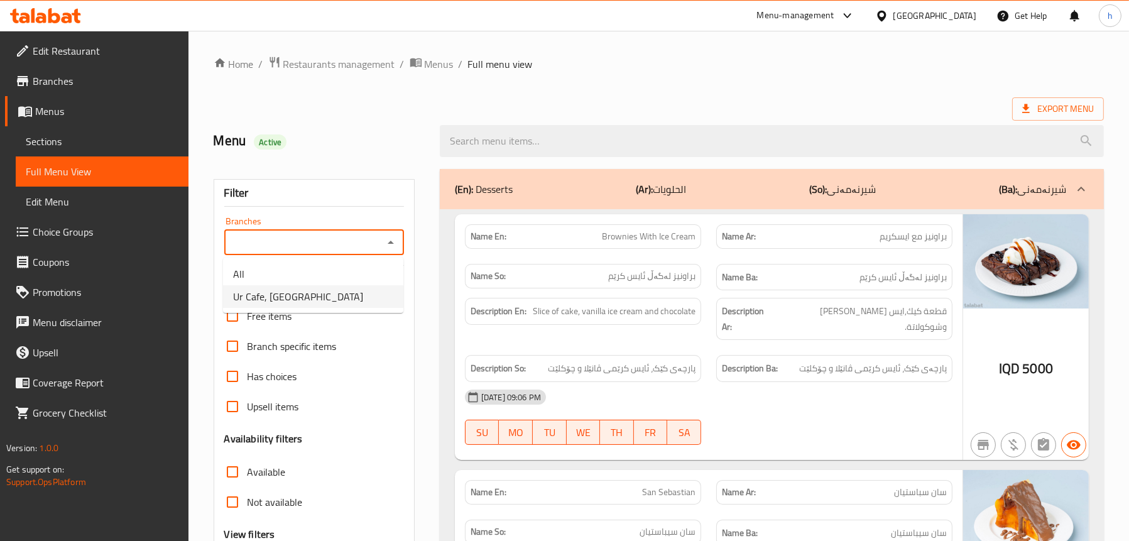
click at [312, 290] on li "Ur Cafe, [GEOGRAPHIC_DATA]" at bounding box center [313, 296] width 180 height 23
type input "Ur Cafe, [GEOGRAPHIC_DATA]"
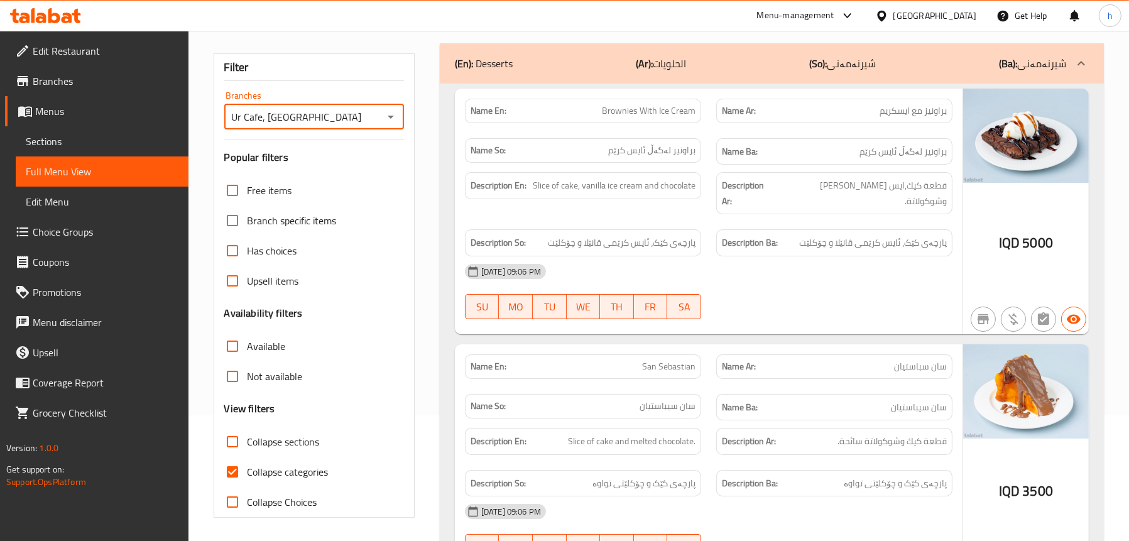
click at [280, 443] on span "Collapse sections" at bounding box center [284, 441] width 72 height 15
click at [248, 443] on input "Collapse sections" at bounding box center [232, 442] width 30 height 30
checkbox input "true"
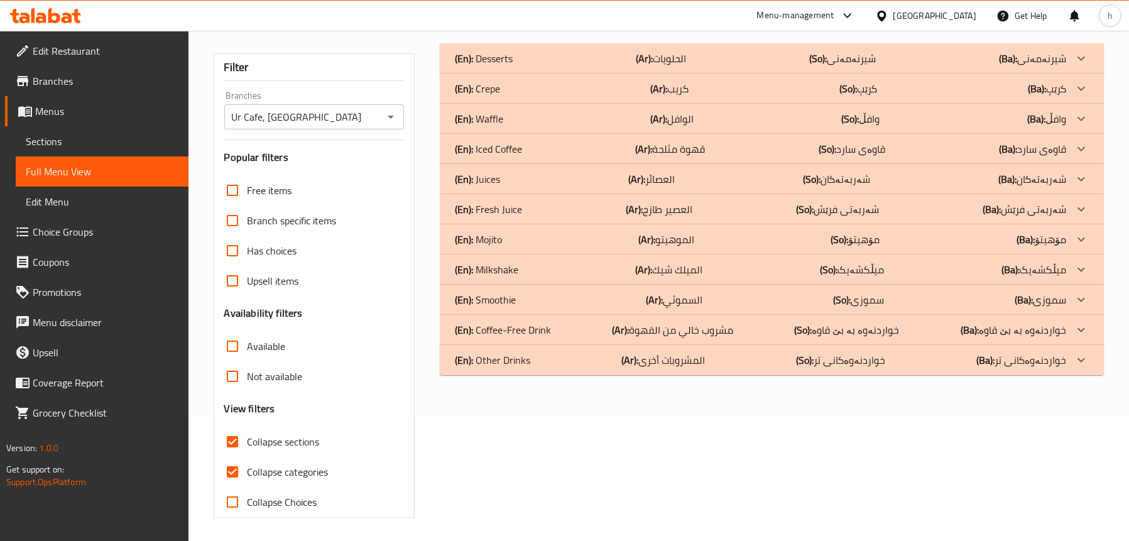
click at [496, 66] on p "(En): Crepe" at bounding box center [484, 58] width 58 height 15
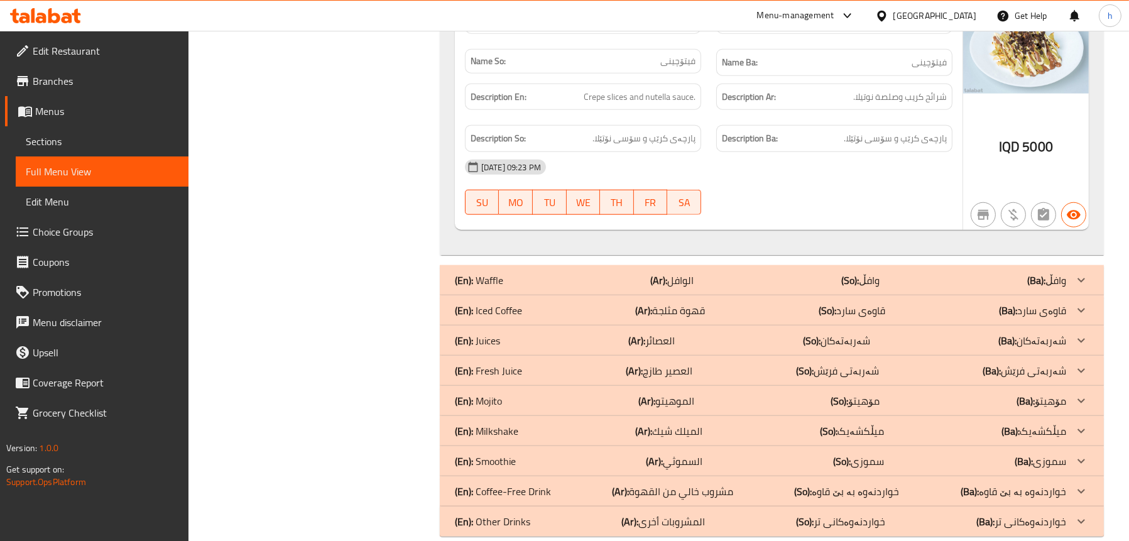
scroll to position [1954, 0]
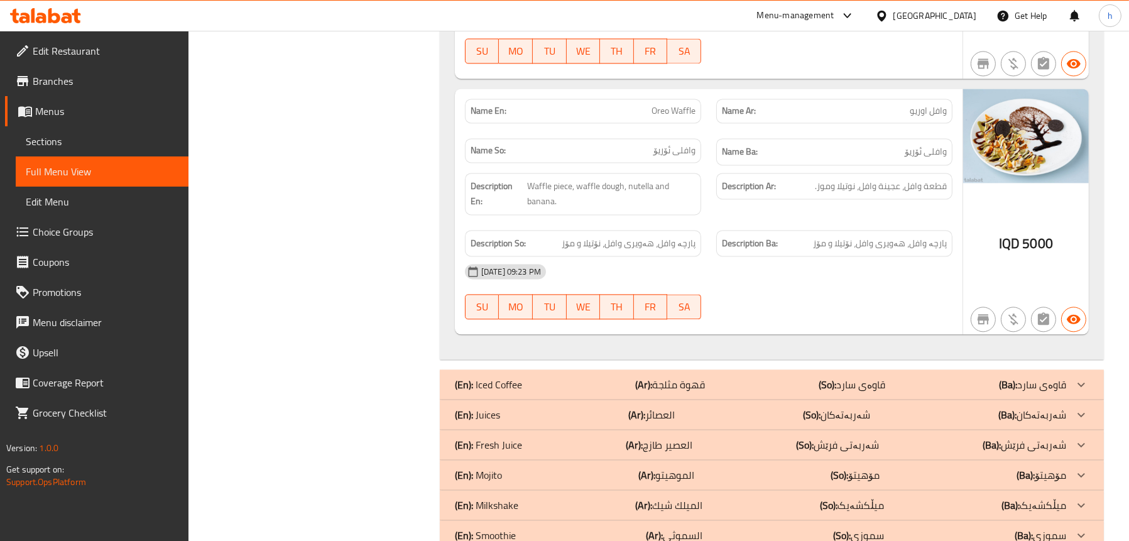
scroll to position [3929, 0]
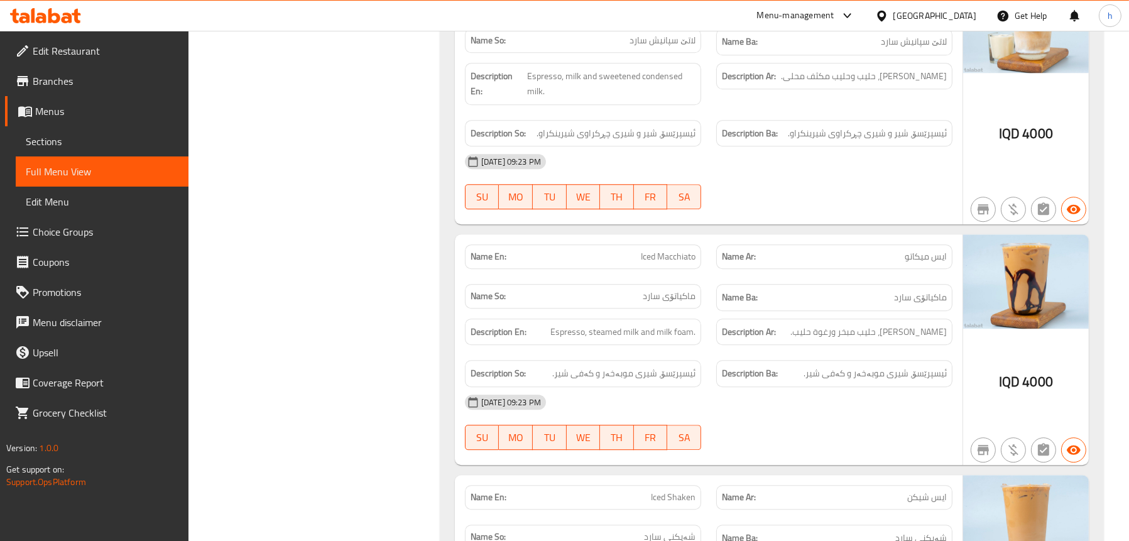
scroll to position [4872, 0]
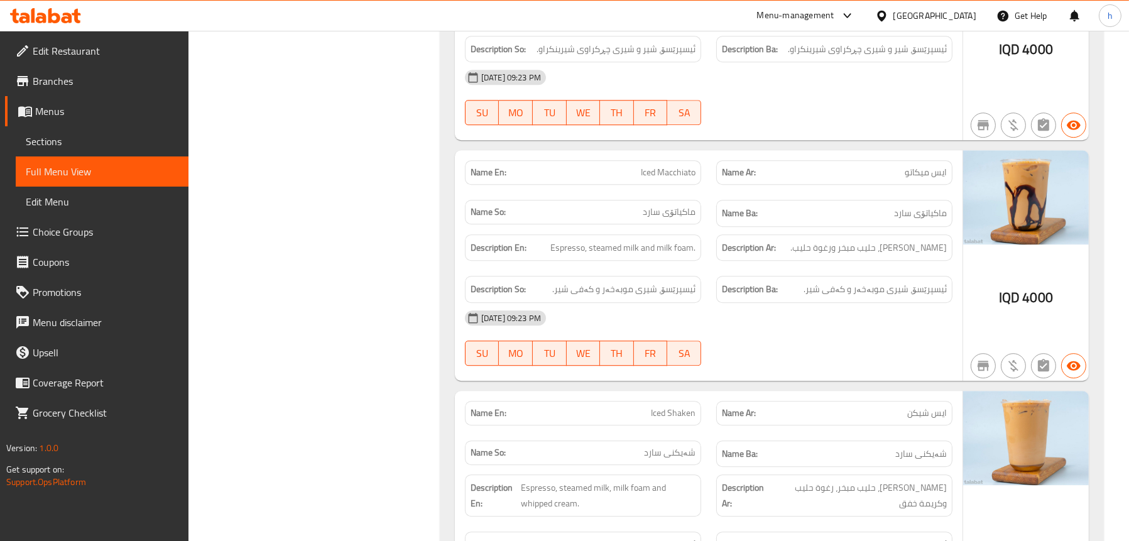
click at [33, 136] on span "Sections" at bounding box center [102, 141] width 153 height 15
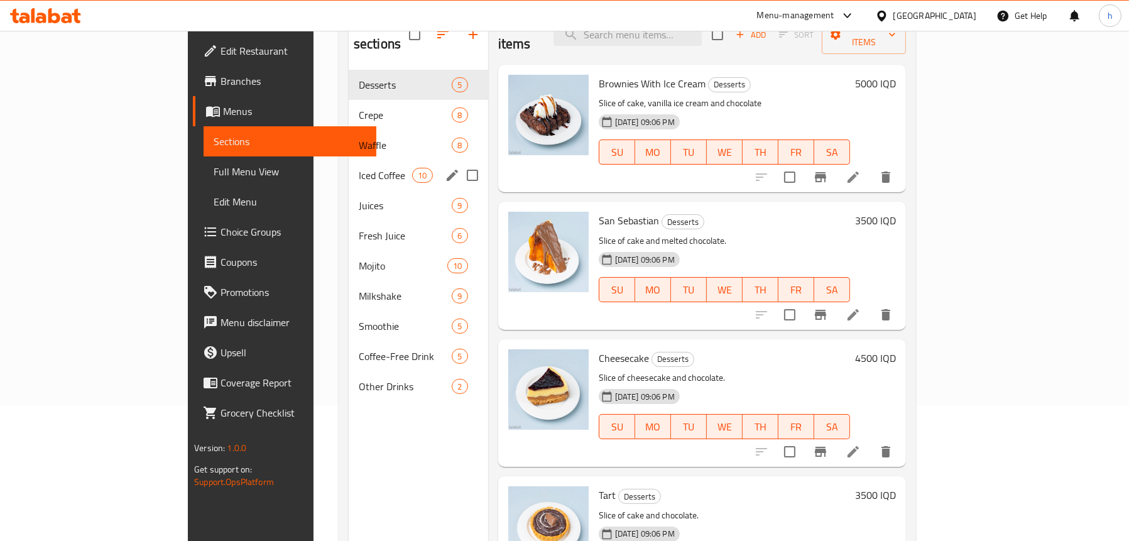
scroll to position [114, 0]
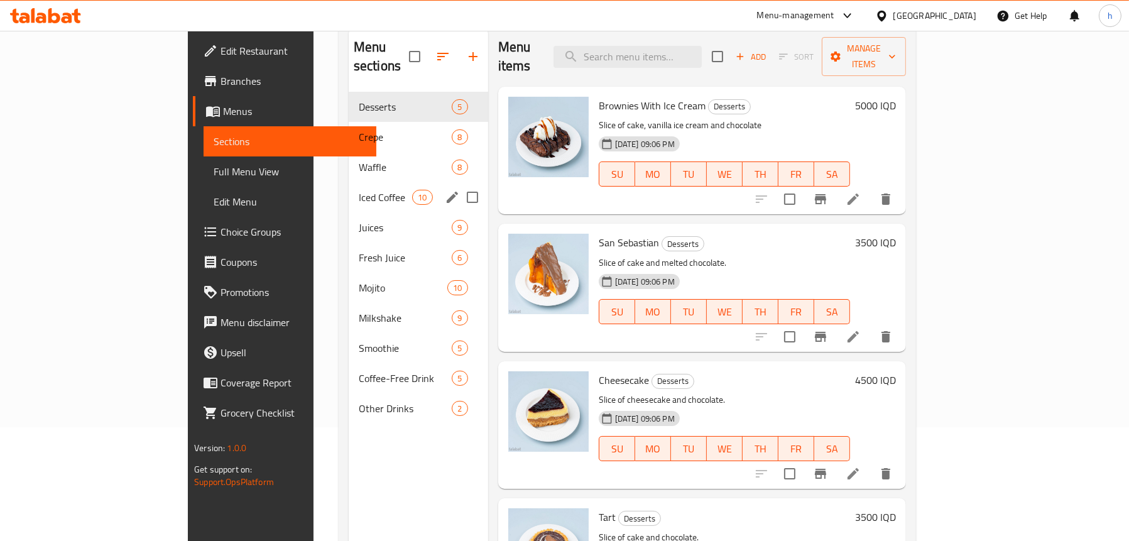
click at [359, 190] on span "Iced Coffee" at bounding box center [385, 197] width 53 height 15
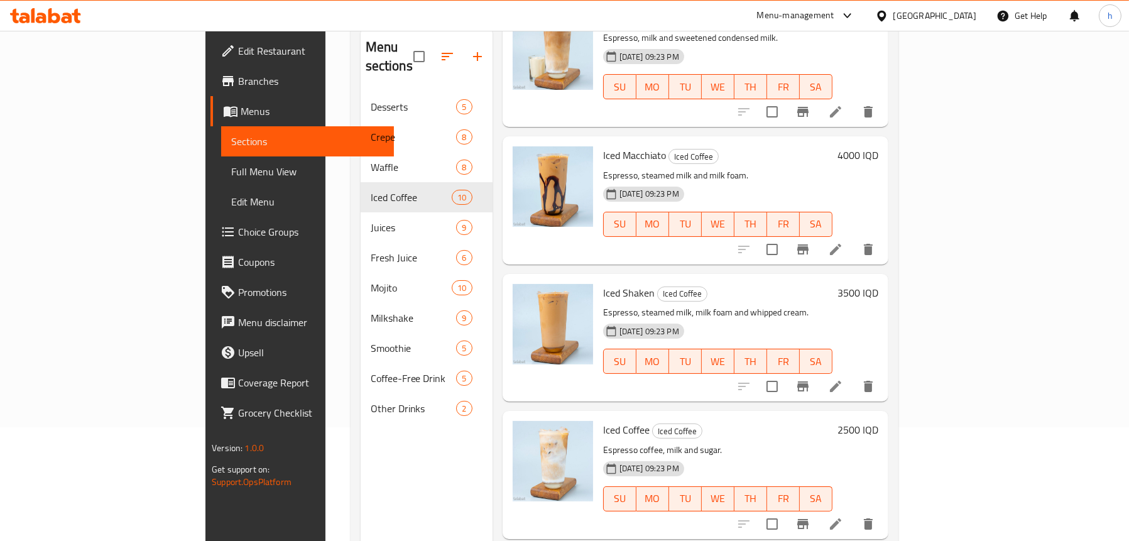
scroll to position [440, 0]
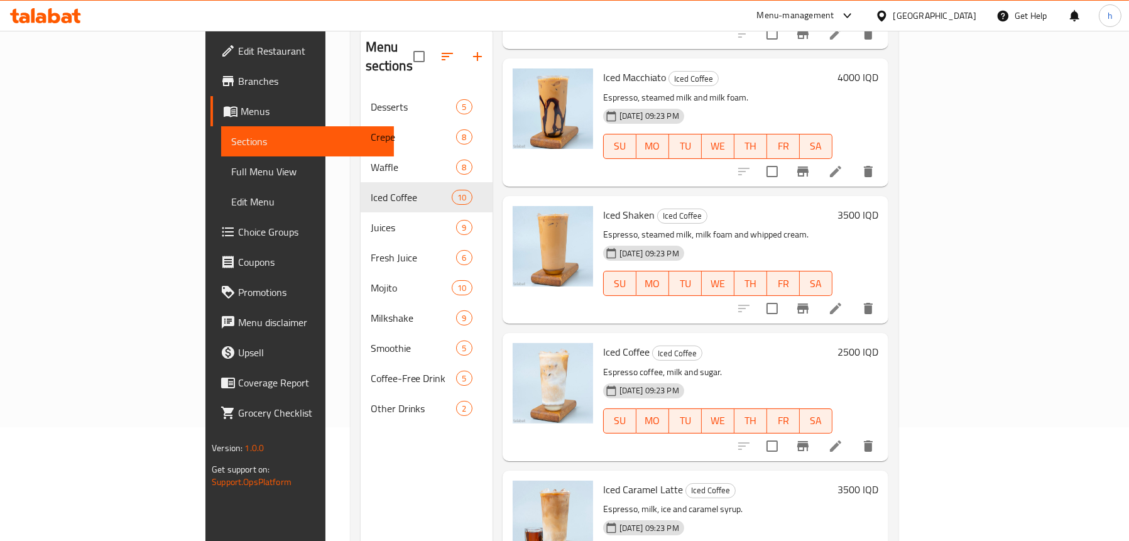
click at [853, 160] on li at bounding box center [835, 171] width 35 height 23
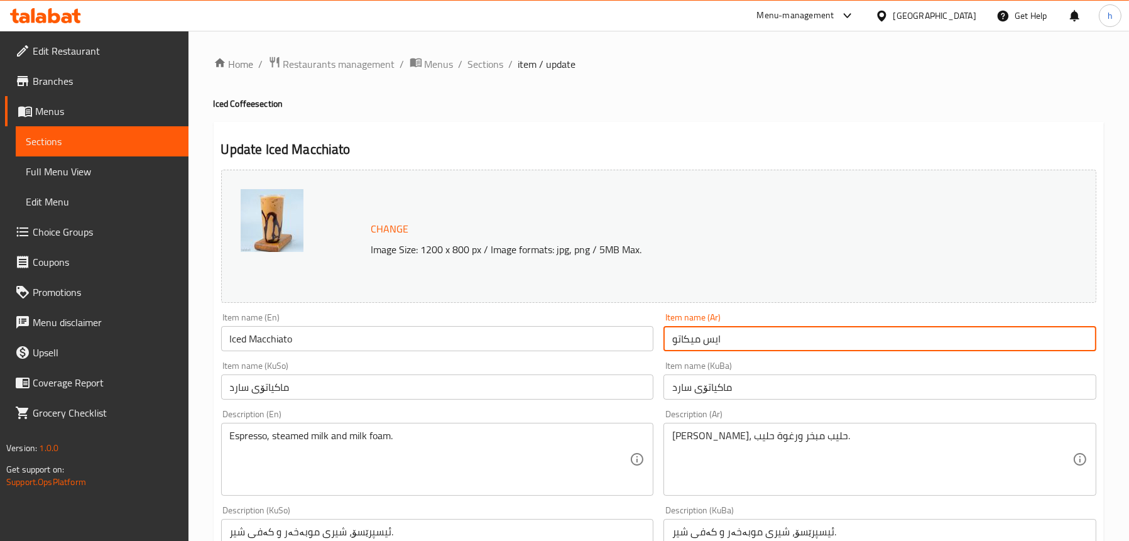
click at [692, 337] on input "ايس ميكاتو" at bounding box center [879, 338] width 433 height 25
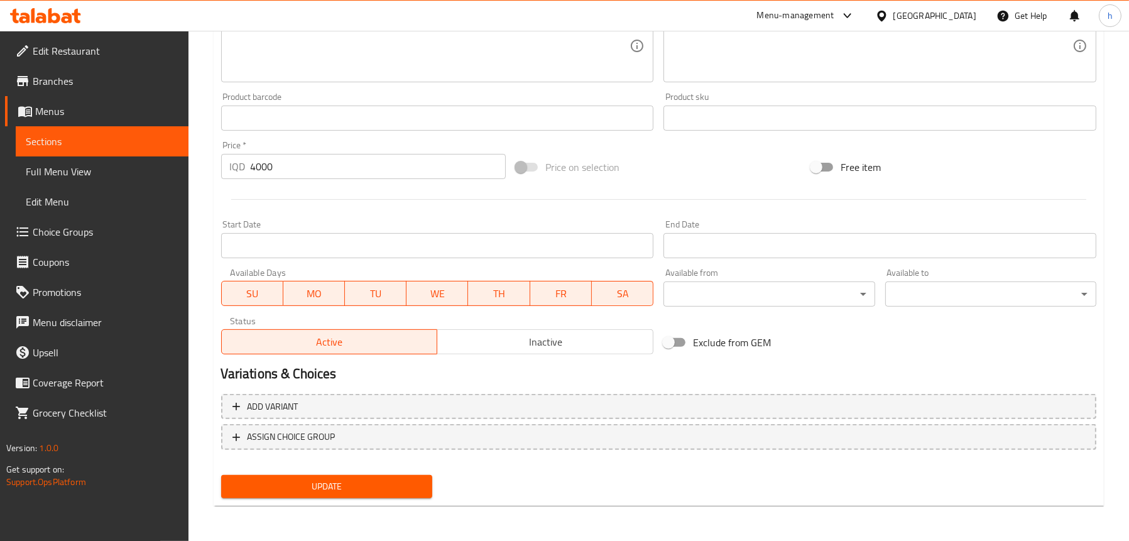
type input "ايس ماكياتو"
click at [350, 482] on span "Update" at bounding box center [326, 487] width 191 height 16
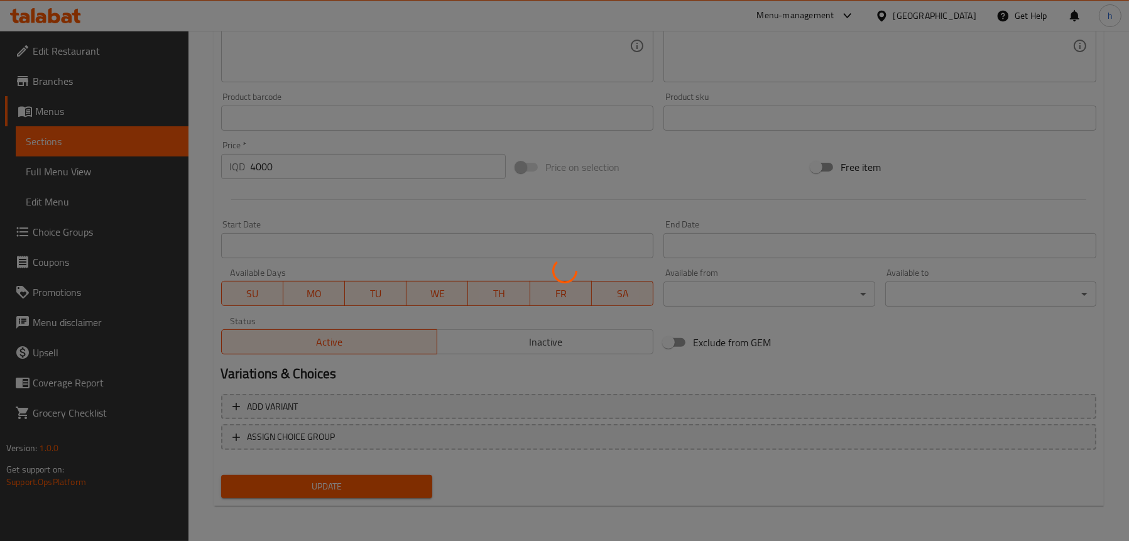
scroll to position [258, 0]
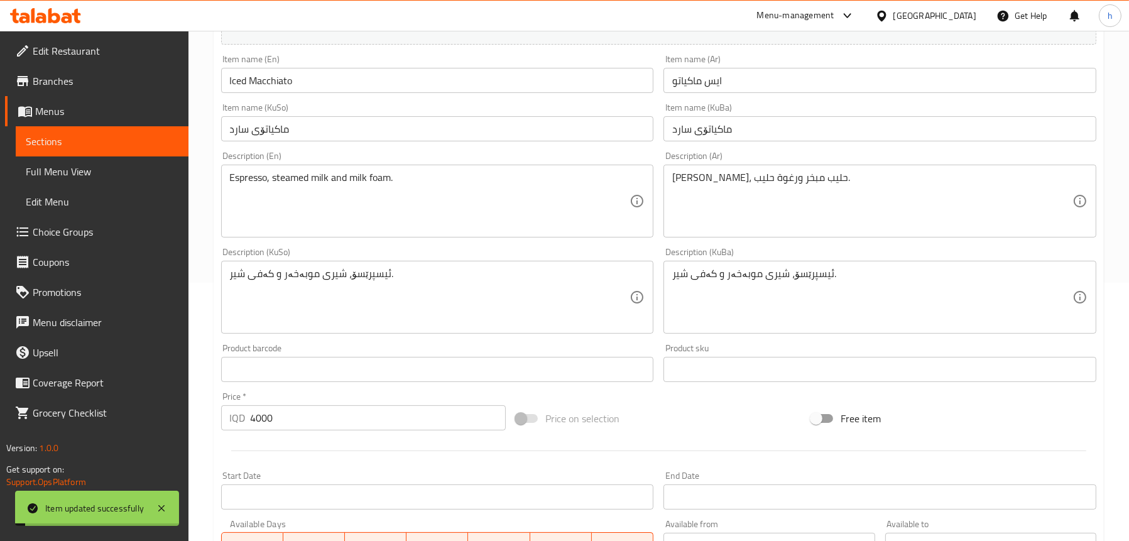
click at [63, 168] on span "Full Menu View" at bounding box center [102, 171] width 153 height 15
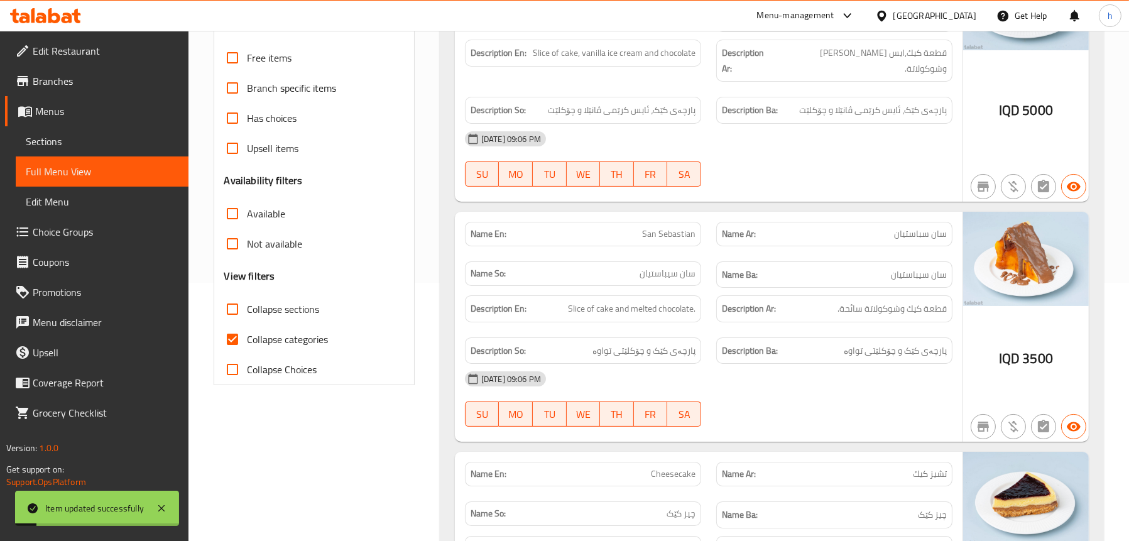
scroll to position [7, 0]
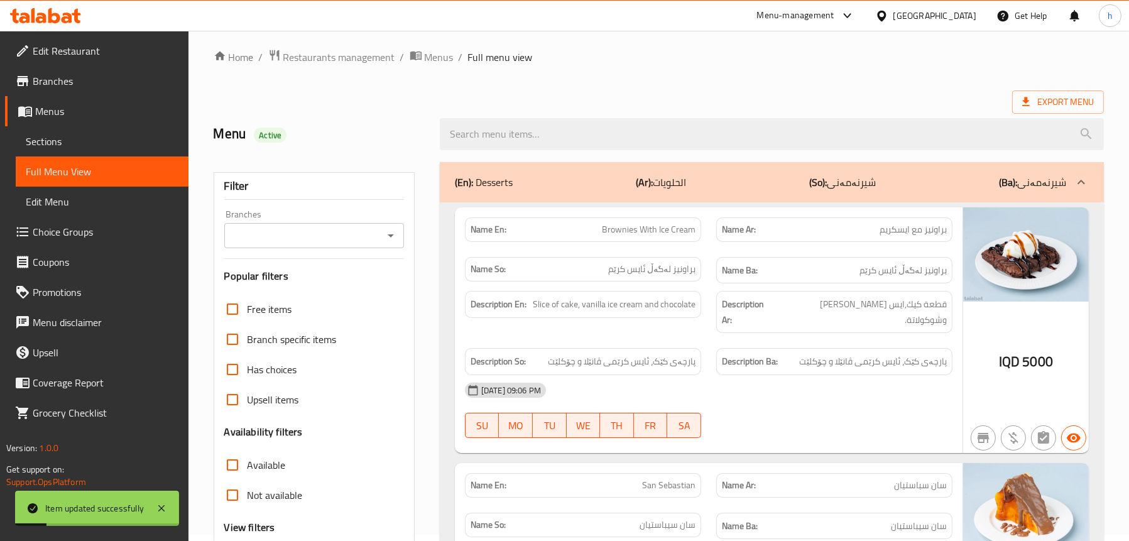
click at [389, 231] on icon "Open" at bounding box center [390, 235] width 15 height 15
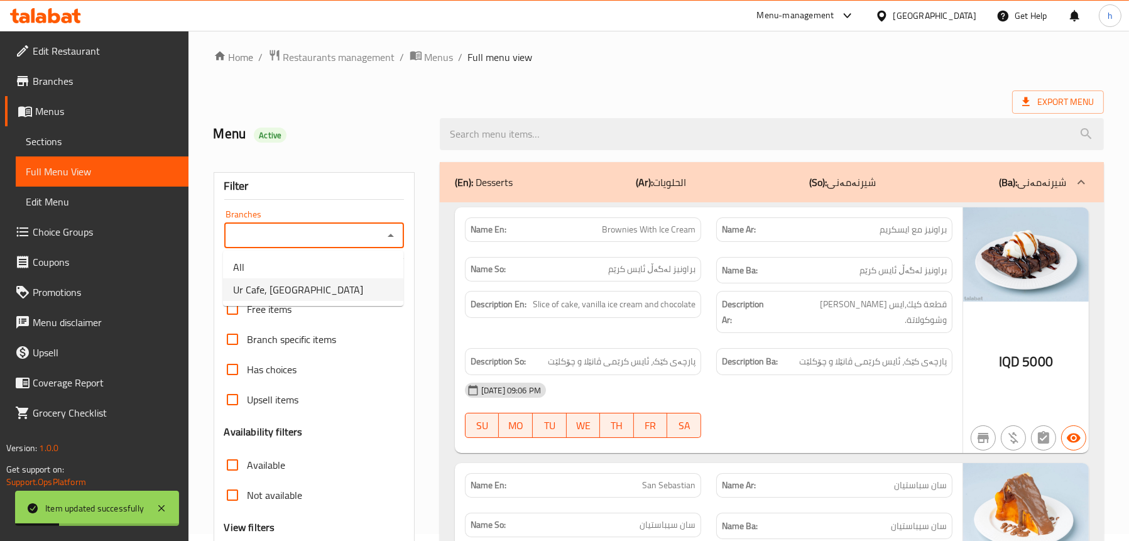
click at [299, 286] on span "Ur Cafe, [GEOGRAPHIC_DATA]" at bounding box center [298, 289] width 130 height 15
type input "Ur Cafe, [GEOGRAPHIC_DATA]"
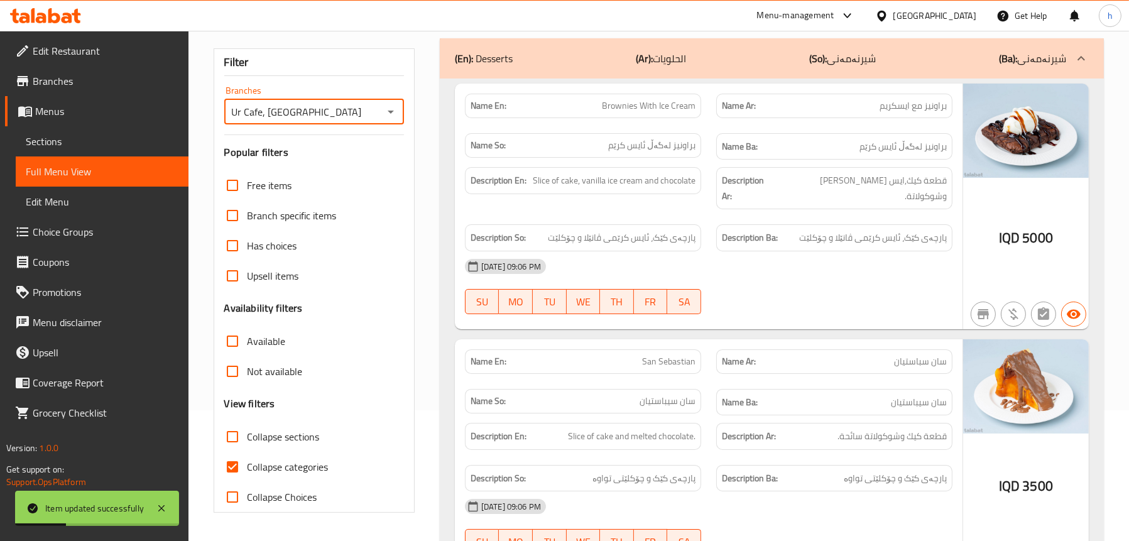
scroll to position [258, 0]
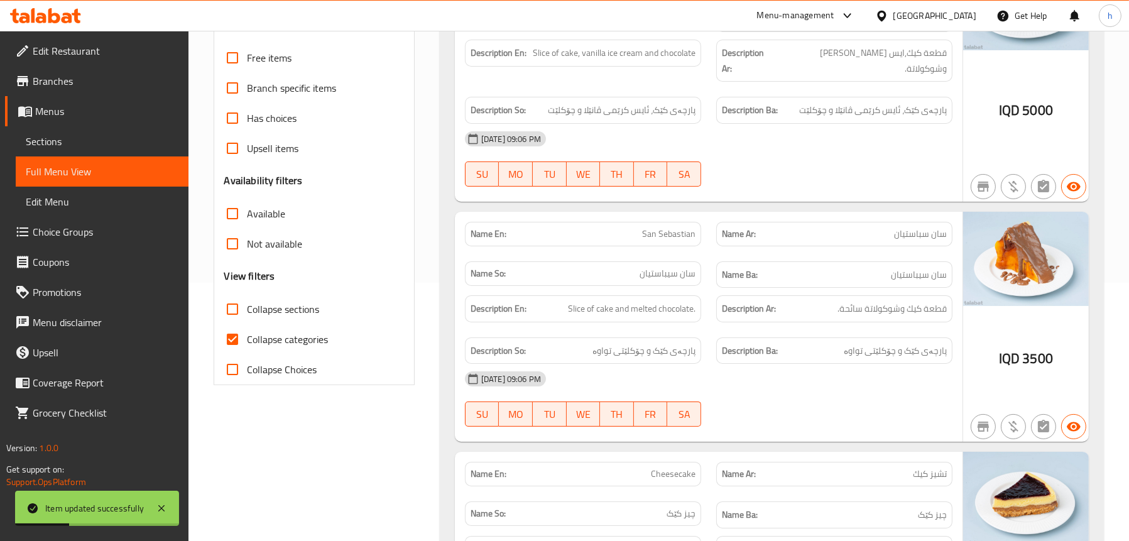
click at [295, 305] on span "Collapse sections" at bounding box center [284, 309] width 72 height 15
click at [248, 305] on input "Collapse sections" at bounding box center [232, 309] width 30 height 30
checkbox input "true"
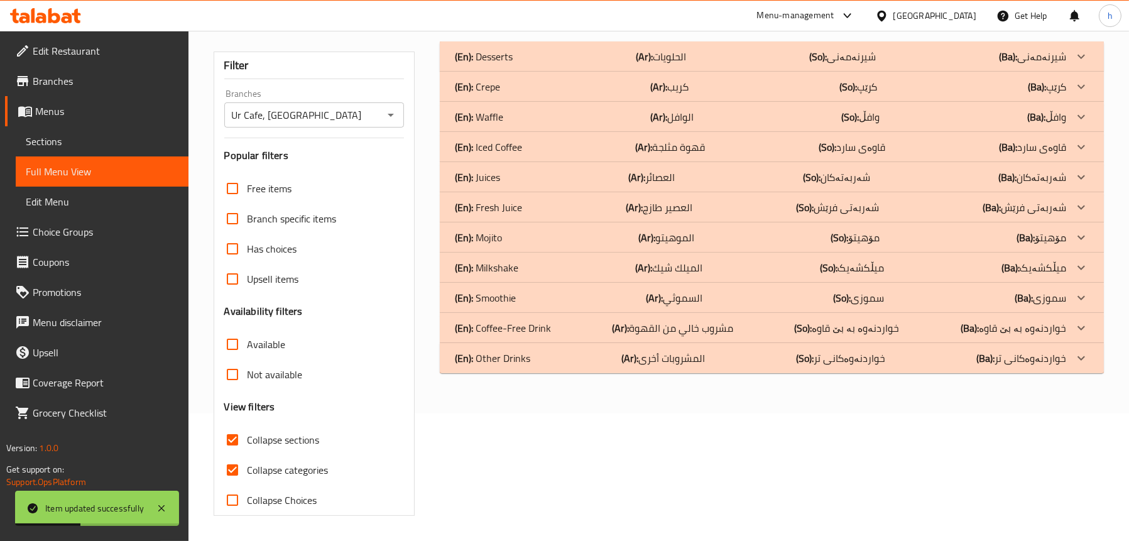
scroll to position [128, 0]
click at [527, 64] on div "(En): Iced Coffee (Ar): قهوة مثلجة (So): قاوەی سارد (Ba): قاوەی سارد" at bounding box center [760, 56] width 611 height 15
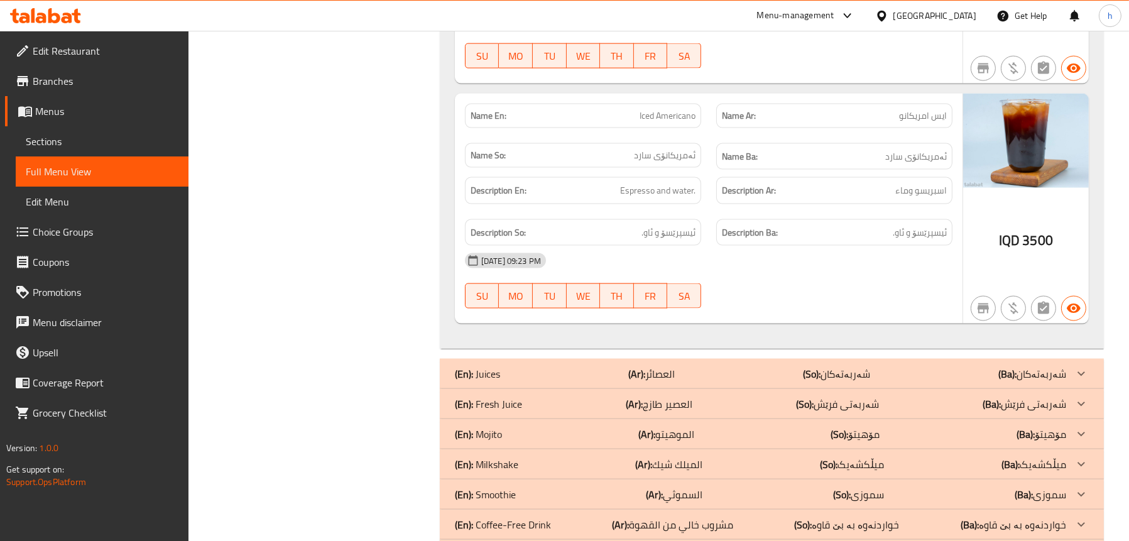
scroll to position [2496, 0]
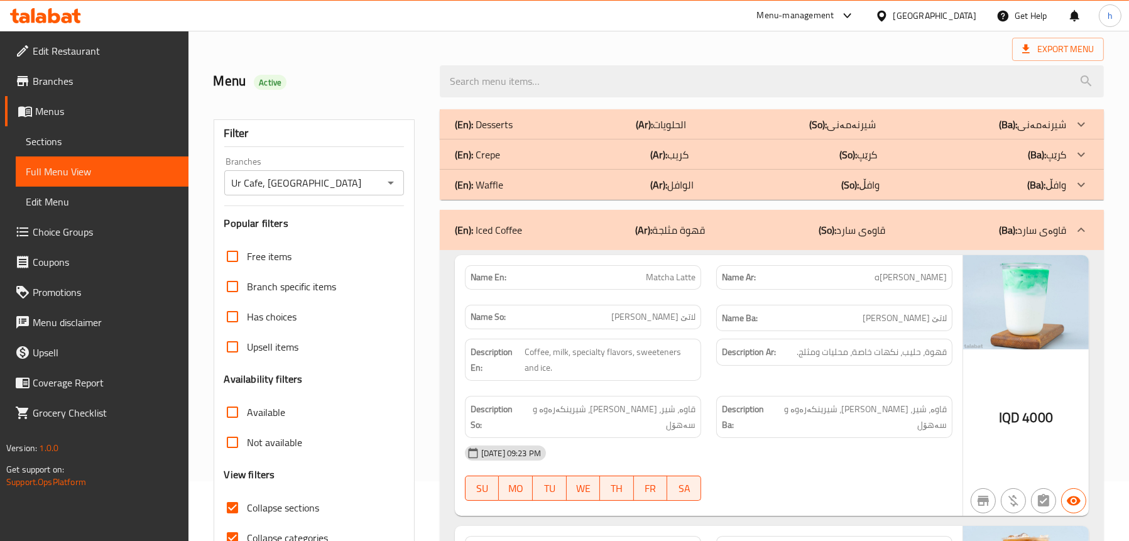
scroll to position [0, 0]
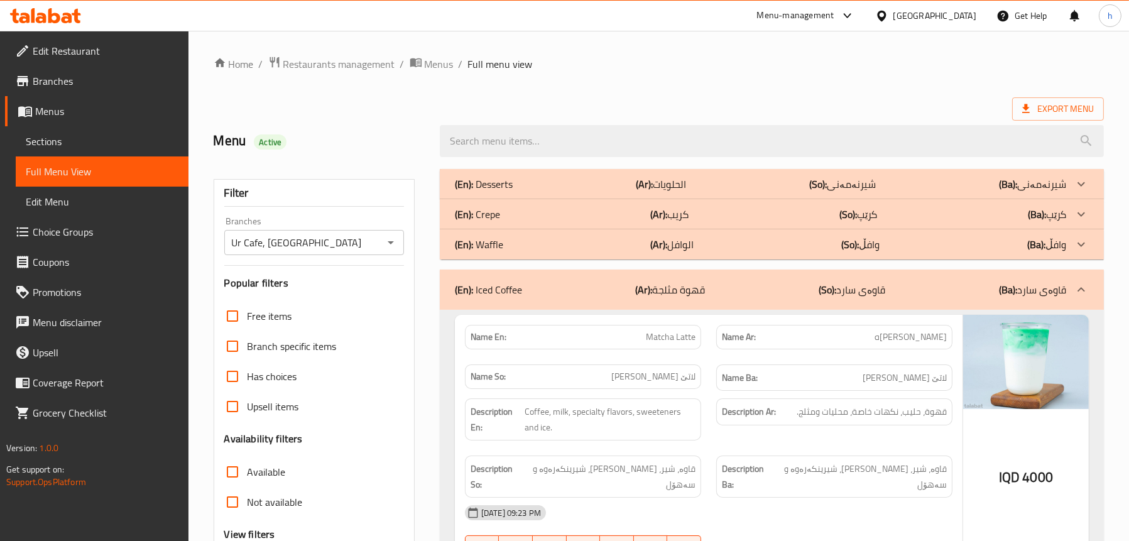
click at [585, 192] on div "(En): Crepe (Ar): كريب (So): کرێپ (Ba): کرێپ" at bounding box center [760, 184] width 611 height 15
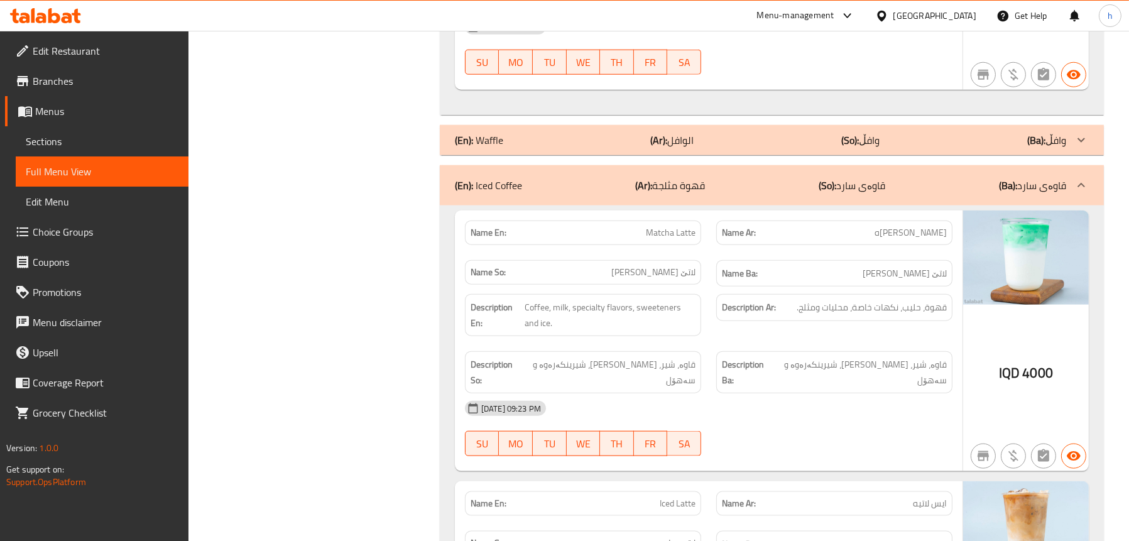
scroll to position [2010, 0]
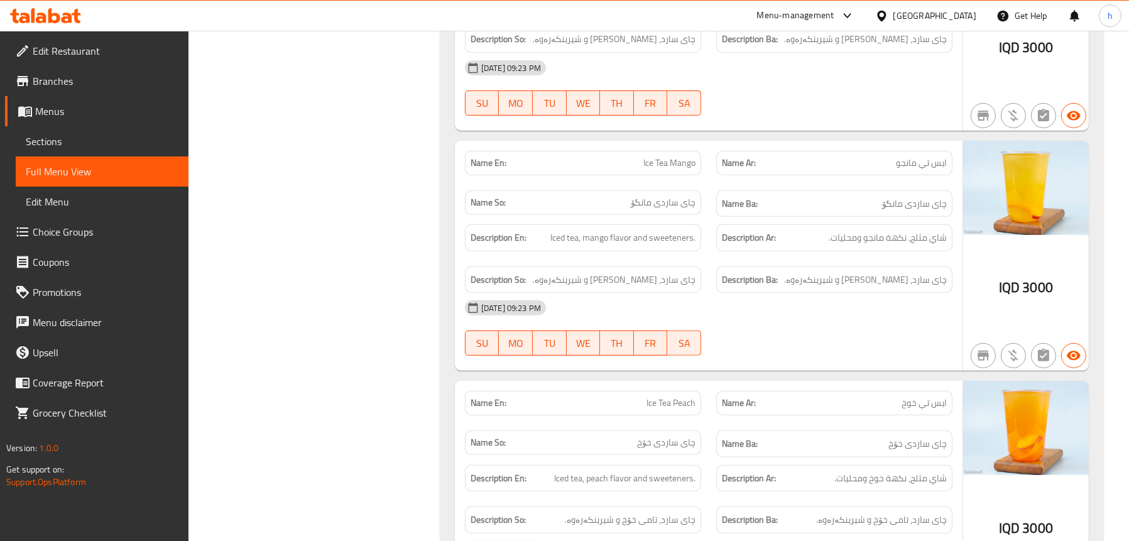
scroll to position [7680, 0]
